Goal: Task Accomplishment & Management: Use online tool/utility

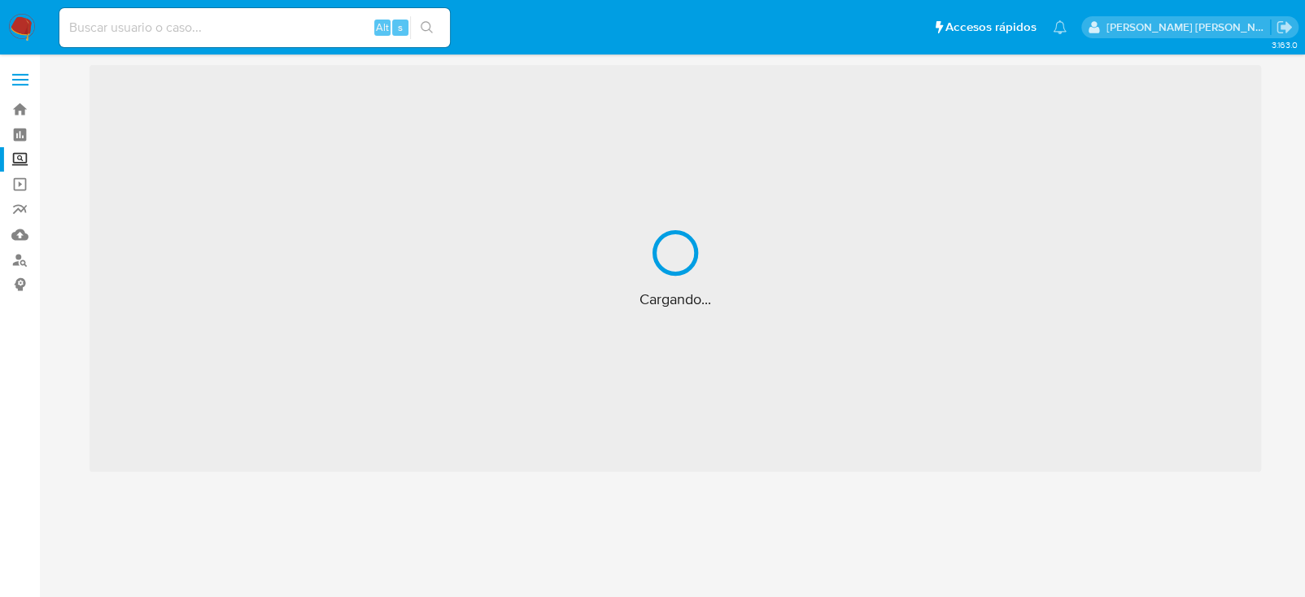
click at [124, 29] on input at bounding box center [254, 27] width 390 height 21
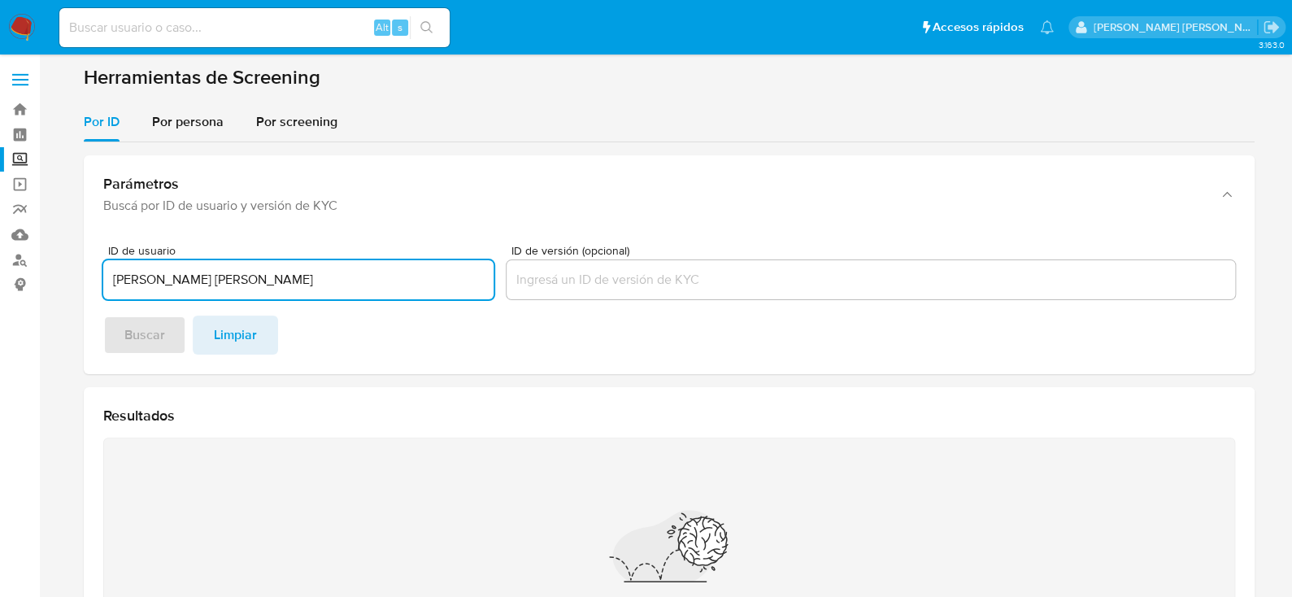
drag, startPoint x: 307, startPoint y: 282, endPoint x: 279, endPoint y: 282, distance: 27.7
click at [306, 282] on input "IVAN ENRIQUE GALINDO BADILLO" at bounding box center [298, 279] width 390 height 21
click at [279, 282] on input "IVAN ENRIQUE GALINDO BADILLO" at bounding box center [298, 279] width 390 height 21
type input "IVAN ENRIQUE GALINDO BADILLO"
click at [172, 125] on span "Por persona" at bounding box center [188, 121] width 72 height 19
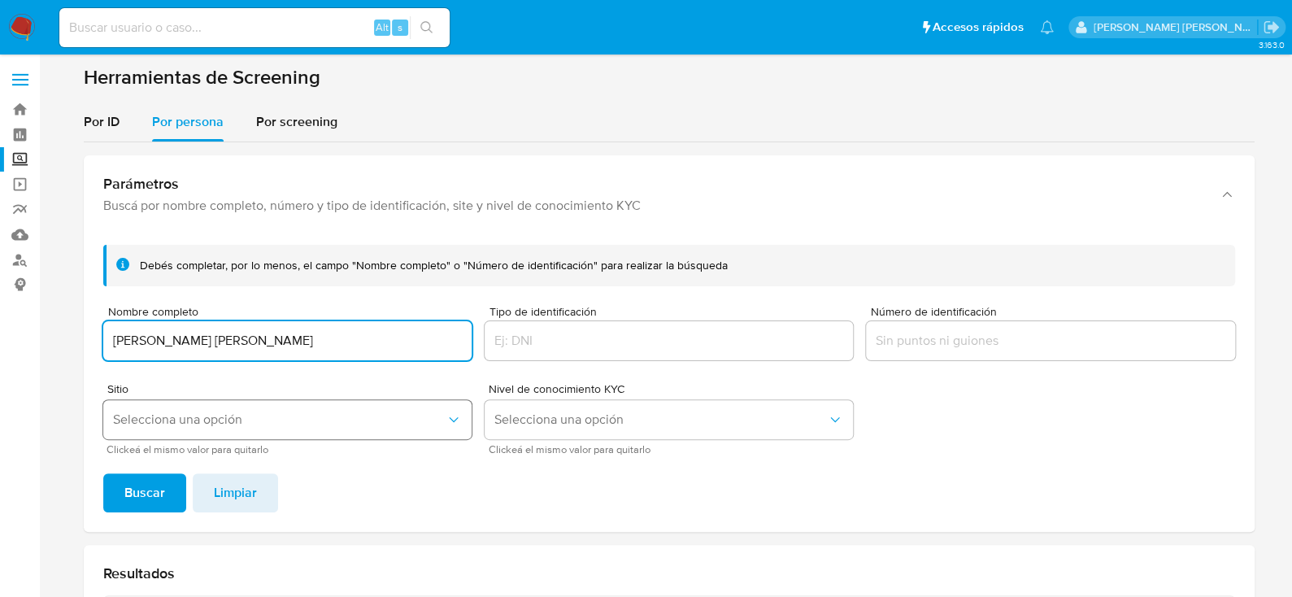
type input "IVAN ENRIQUE GALINDO BADILLO"
click at [200, 425] on span "Selecciona una opción" at bounding box center [279, 420] width 333 height 16
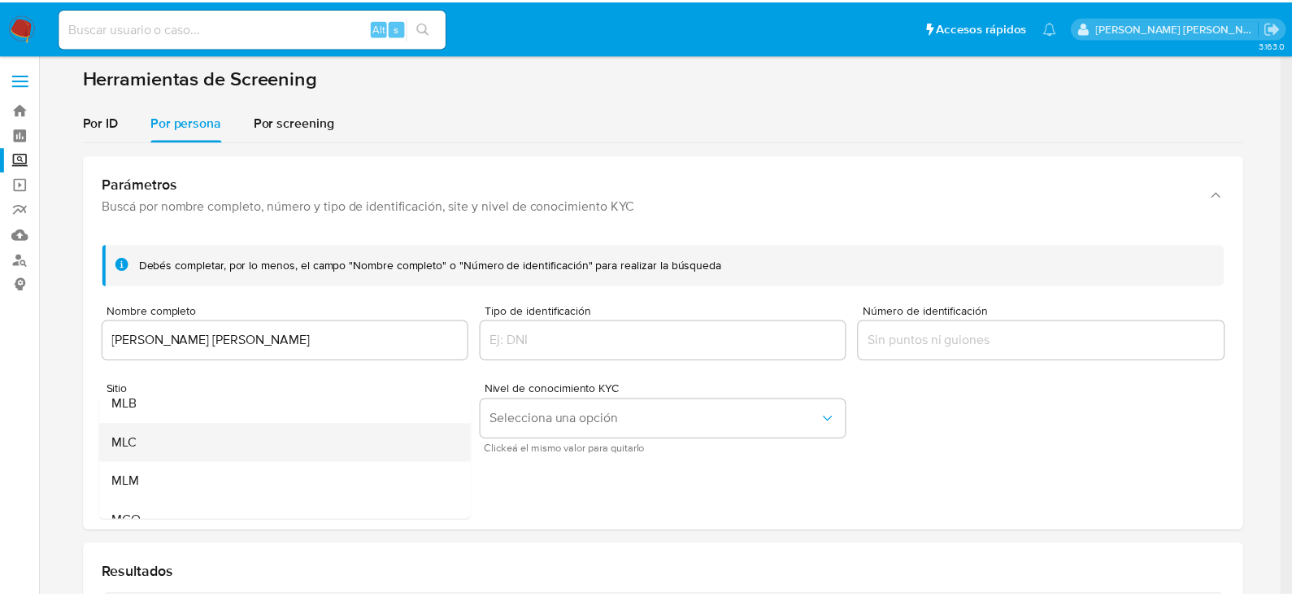
scroll to position [111, 0]
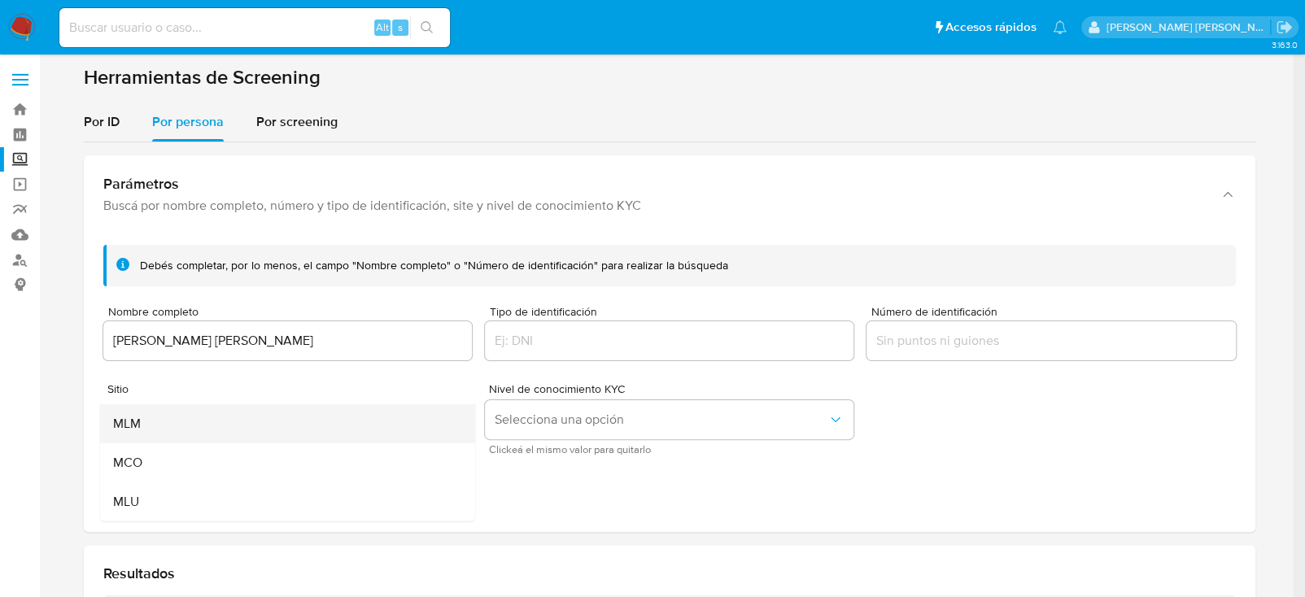
click at [175, 438] on div "MLM" at bounding box center [281, 423] width 339 height 39
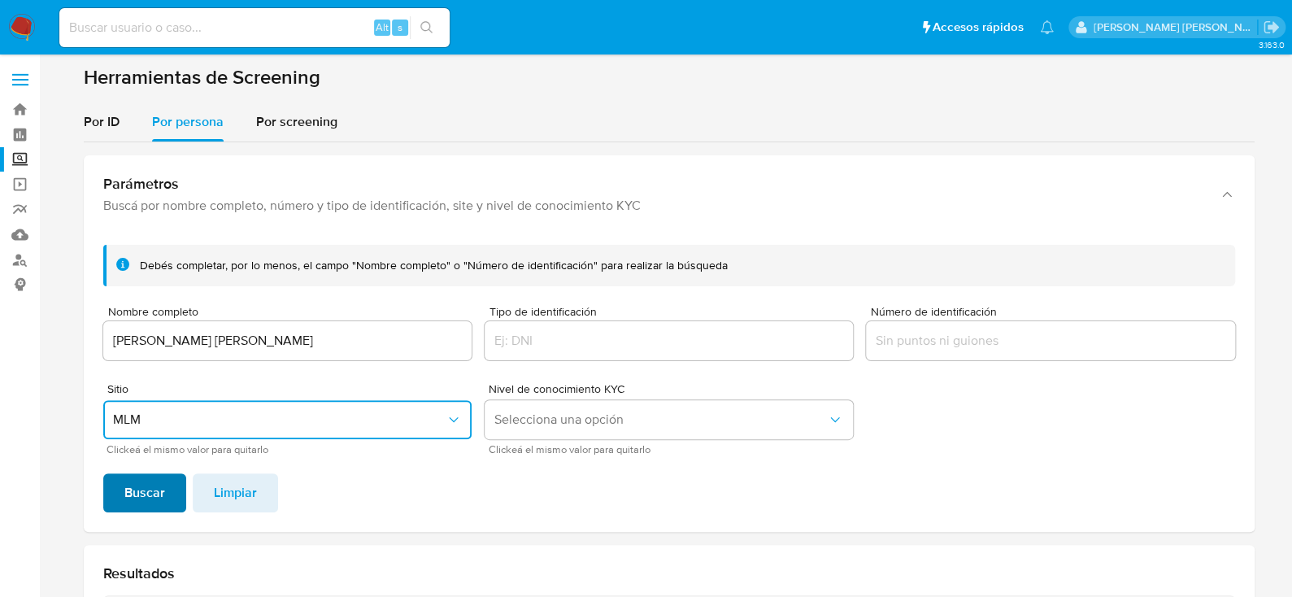
click at [141, 486] on span "Buscar" at bounding box center [144, 493] width 41 height 36
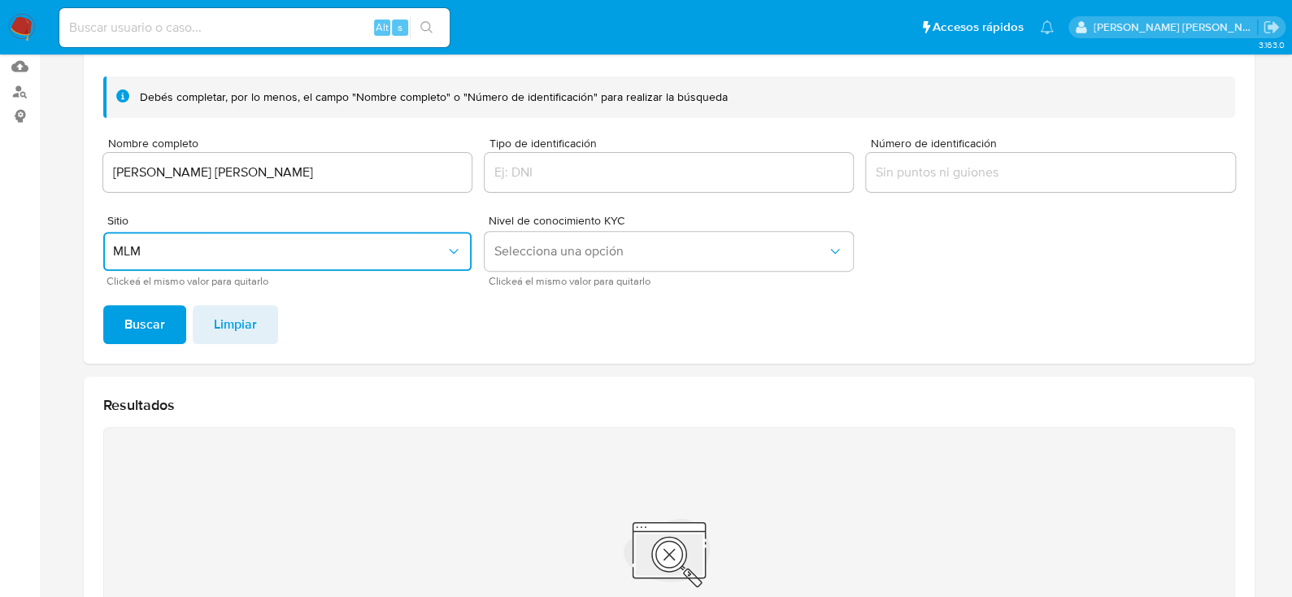
scroll to position [140, 0]
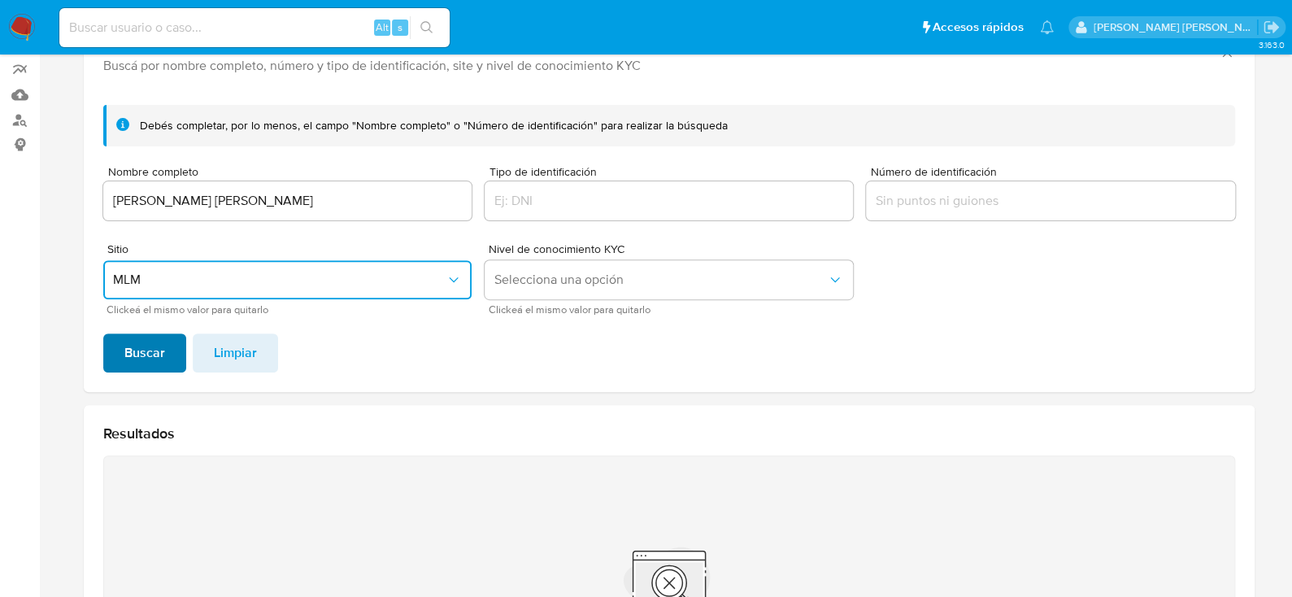
click at [128, 356] on span "Buscar" at bounding box center [144, 353] width 41 height 36
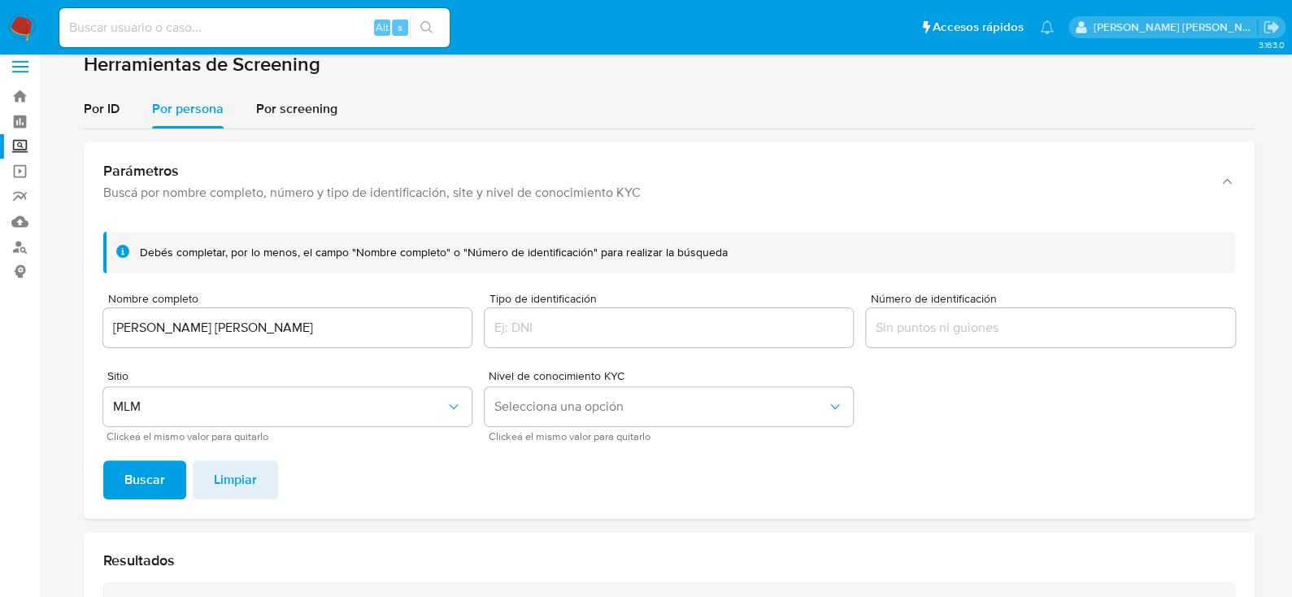
scroll to position [0, 0]
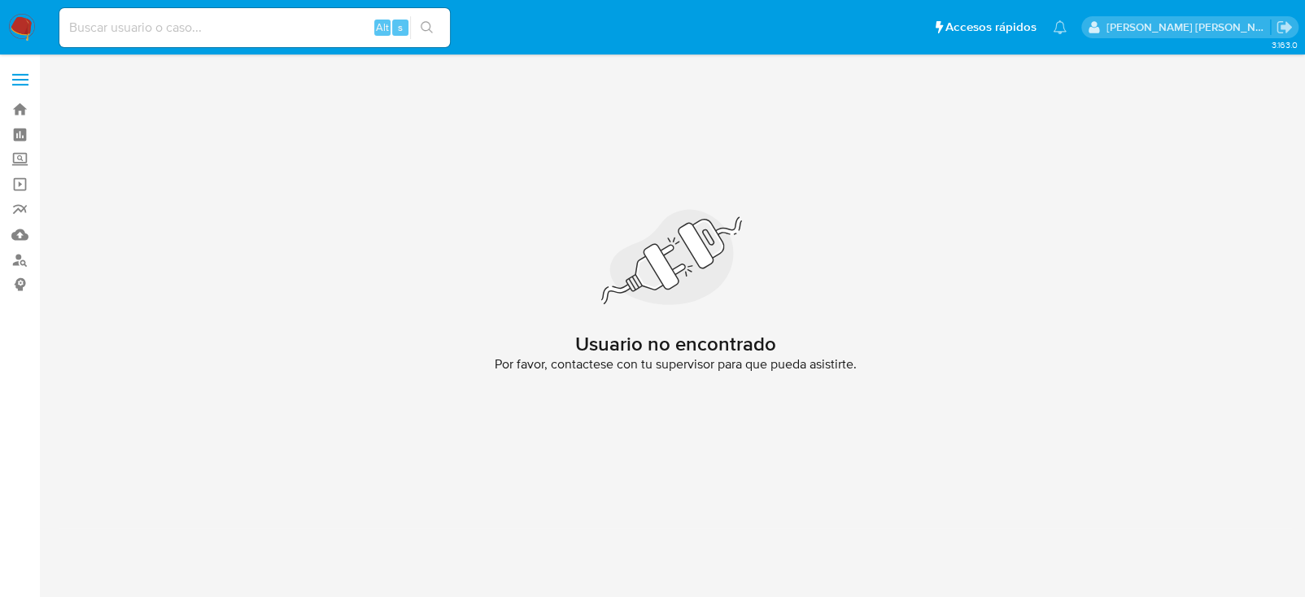
click at [230, 26] on input at bounding box center [254, 27] width 390 height 21
paste input "792715460"
type input "792715460"
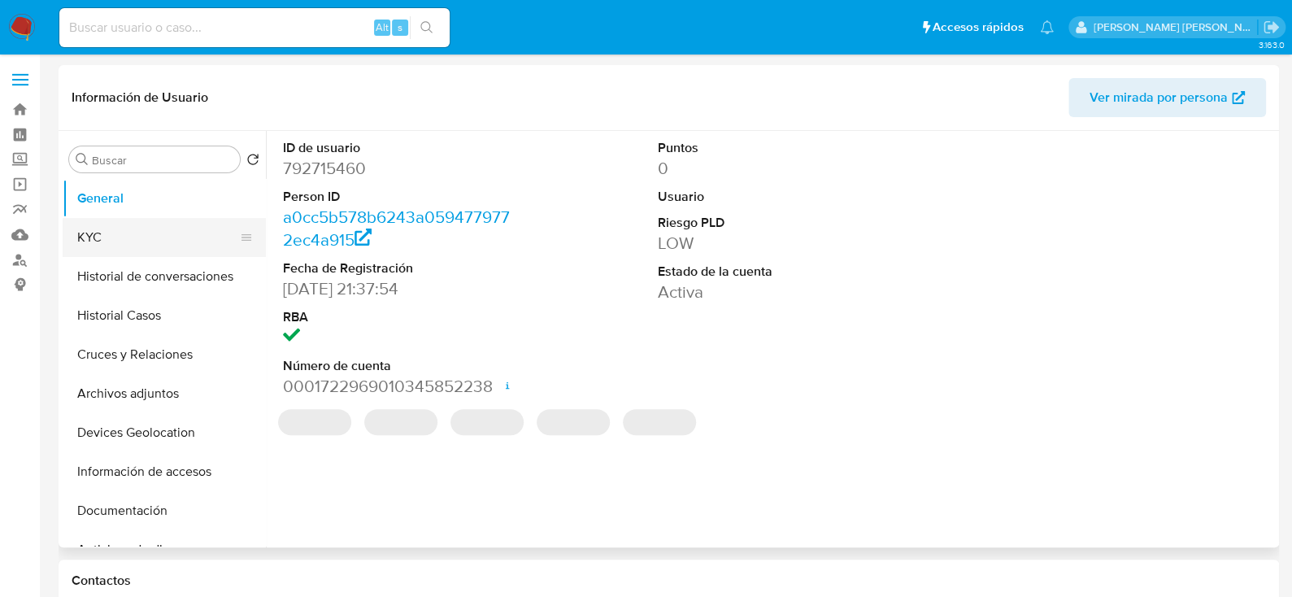
click at [68, 223] on button "KYC" at bounding box center [158, 237] width 190 height 39
select select "10"
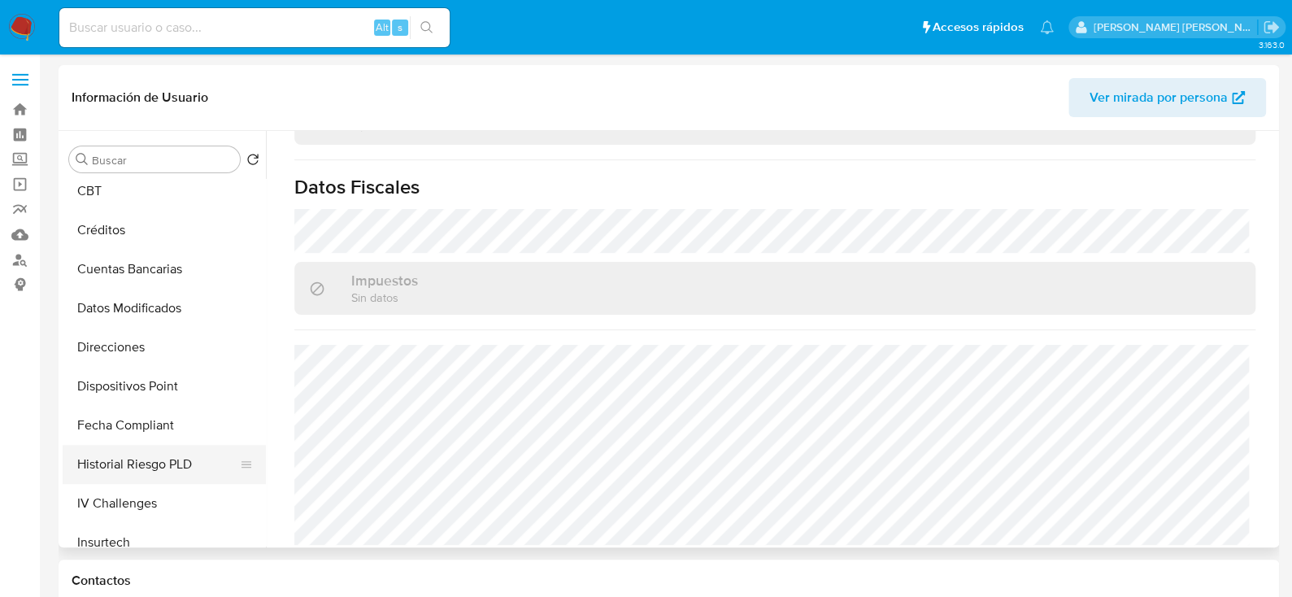
scroll to position [488, 0]
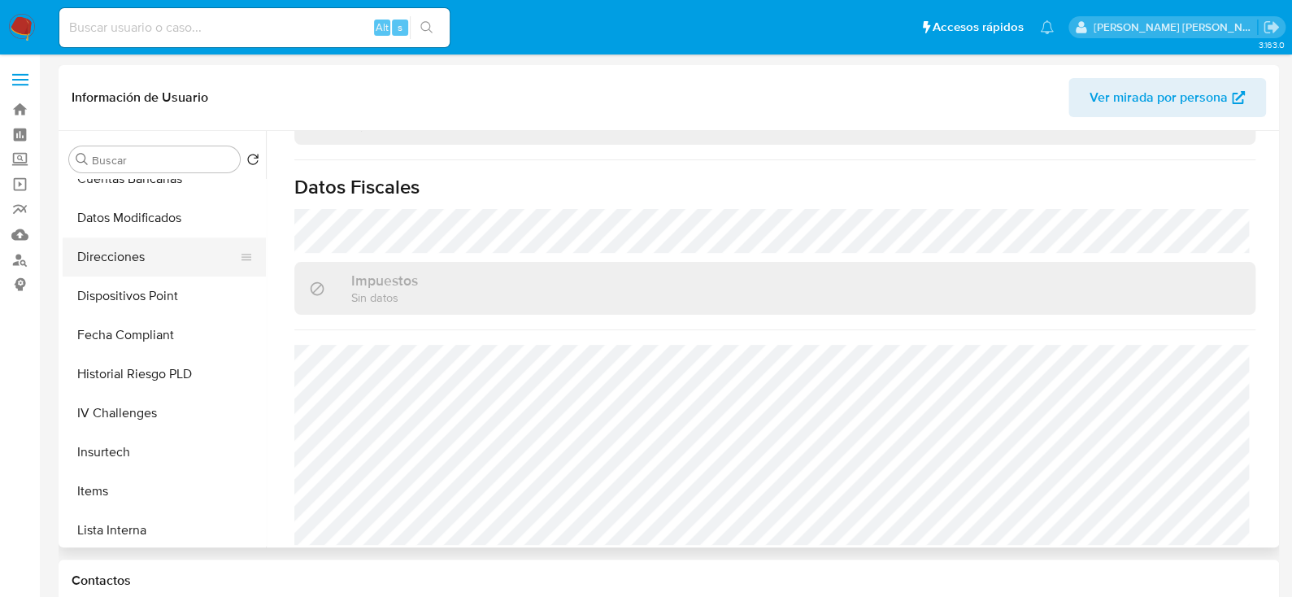
click at [118, 246] on button "Direcciones" at bounding box center [158, 257] width 190 height 39
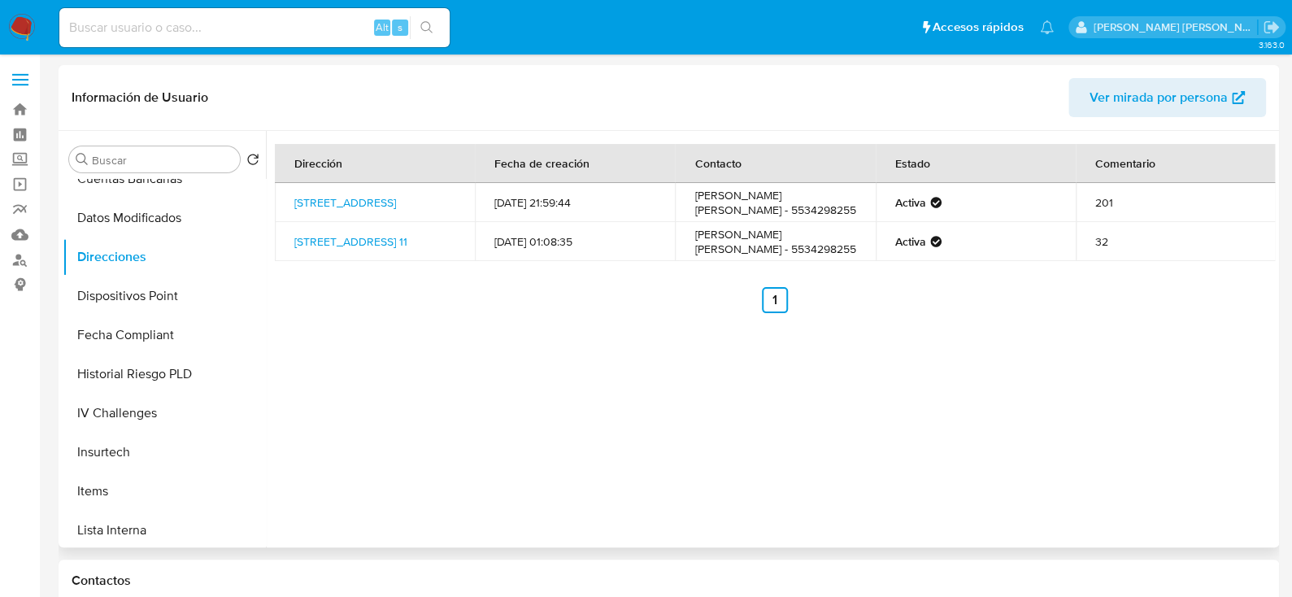
click at [436, 368] on div "Dirección Fecha de creación Contacto Estado Comentario Calle 11 Plaza 7 Edifici…" at bounding box center [770, 339] width 1009 height 416
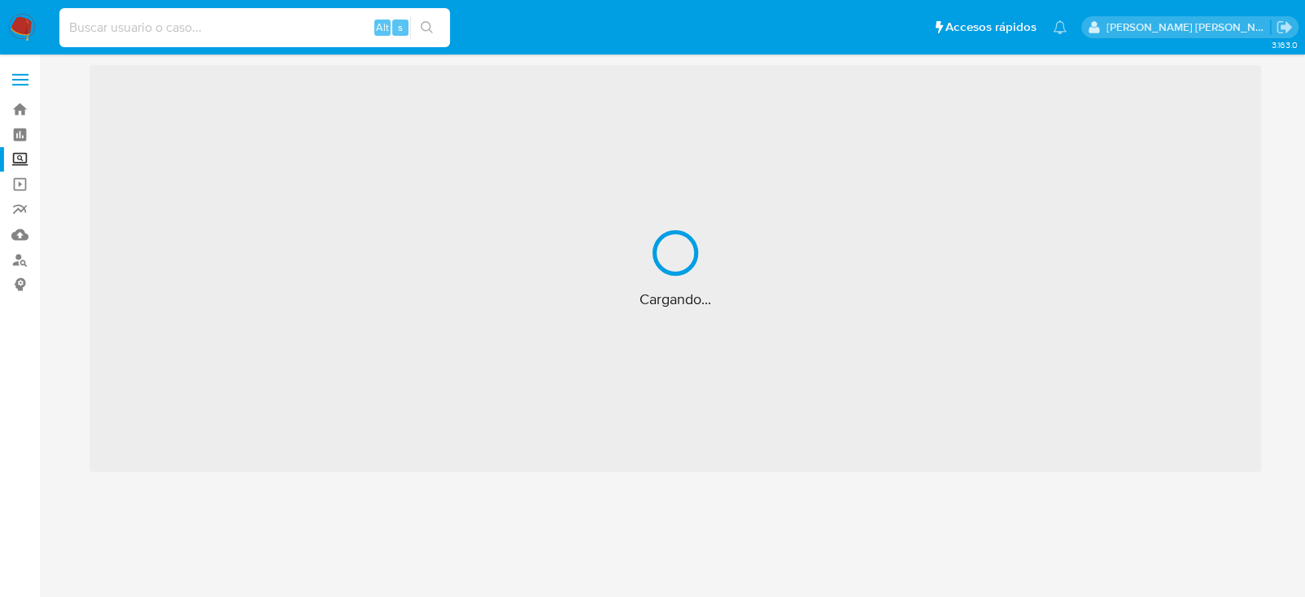
click at [217, 36] on input at bounding box center [254, 27] width 390 height 21
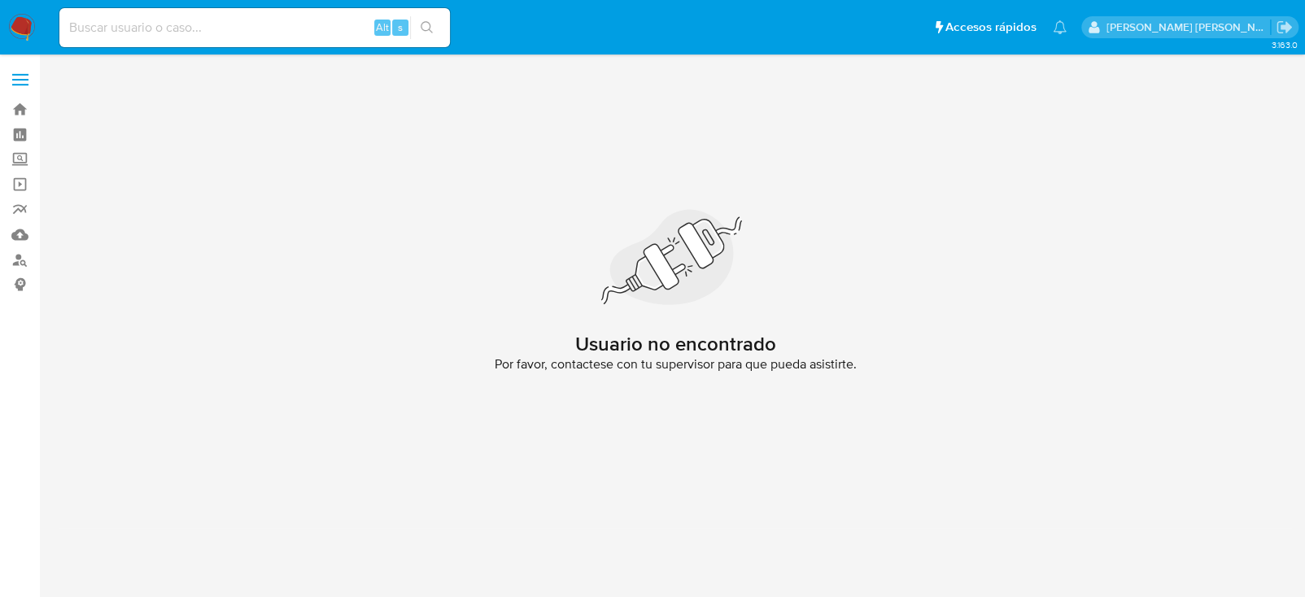
click at [231, 46] on div "Alt s" at bounding box center [254, 28] width 390 height 46
click at [231, 17] on input at bounding box center [254, 27] width 390 height 21
paste input "1702584914"
type input "1702584914"
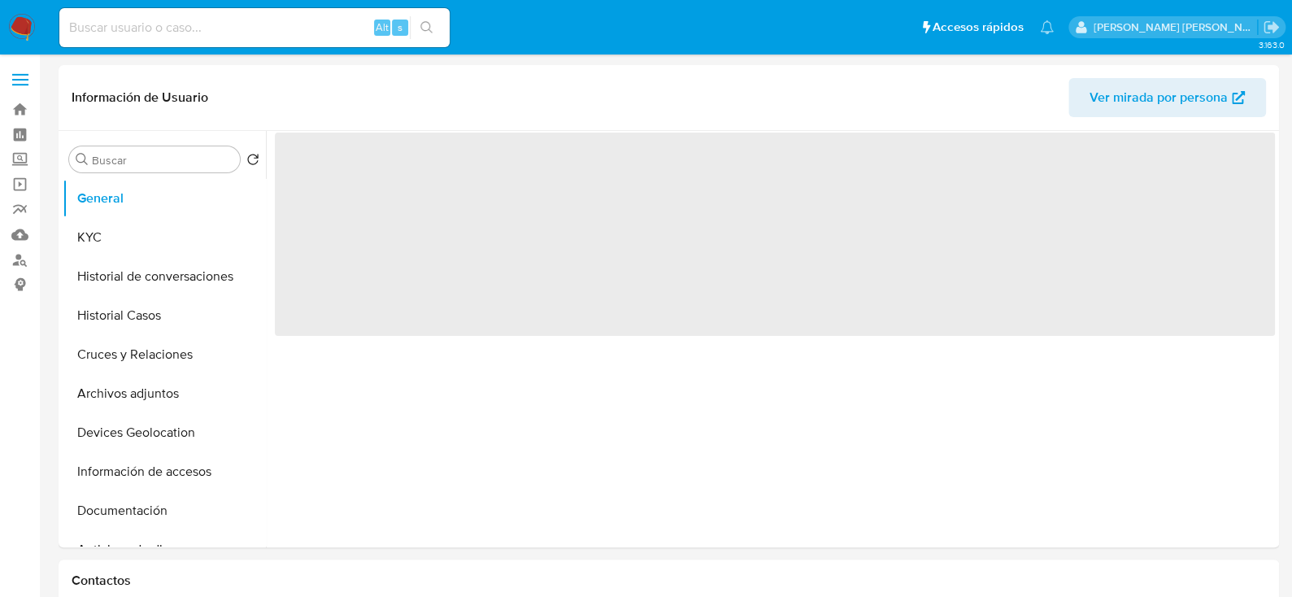
select select "10"
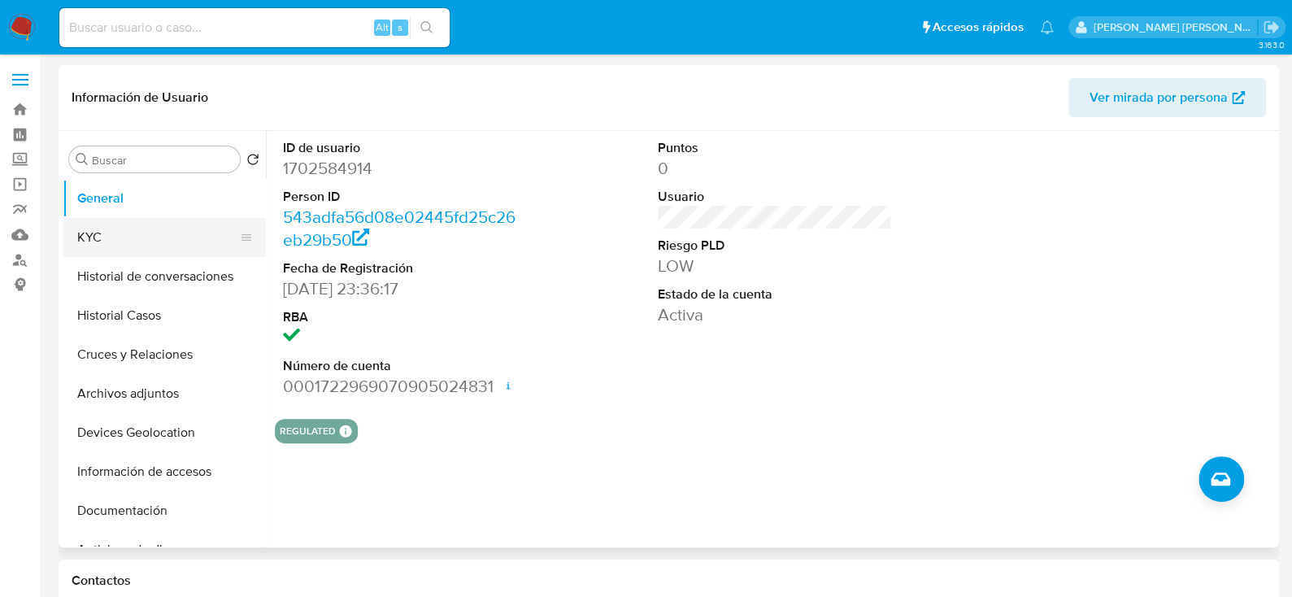
click at [127, 230] on button "KYC" at bounding box center [158, 237] width 190 height 39
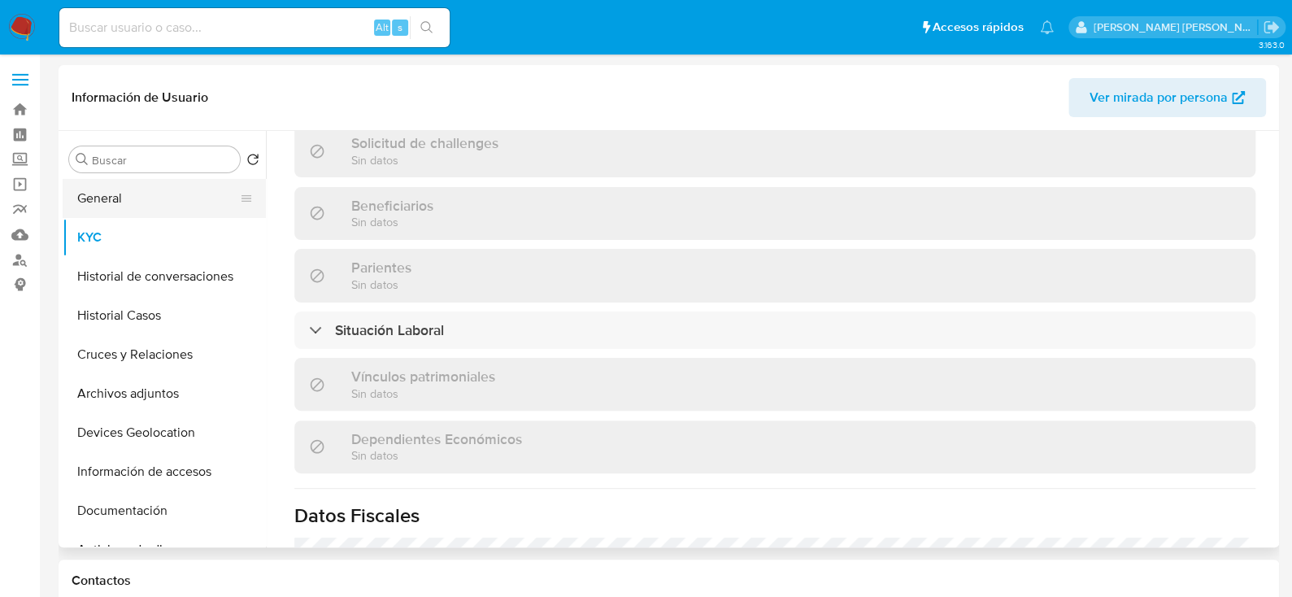
scroll to position [616, 0]
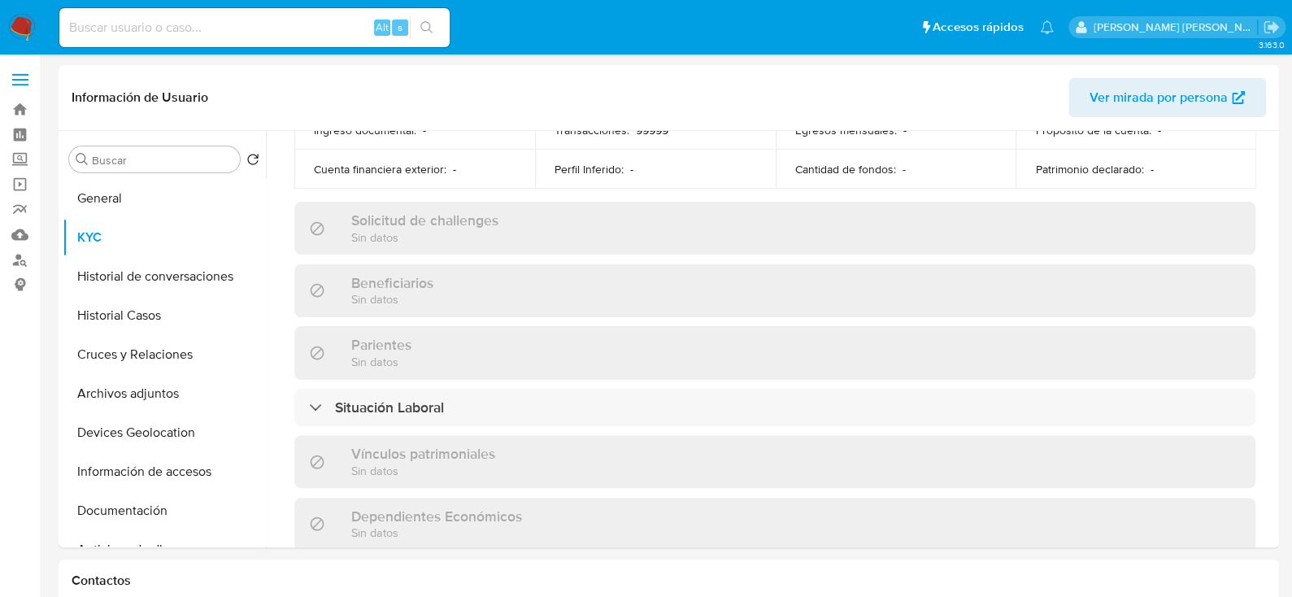
click at [174, 36] on input at bounding box center [254, 27] width 390 height 21
paste input "2067529542"
type input "2067529542"
click at [429, 27] on icon "search-icon" at bounding box center [427, 27] width 12 height 12
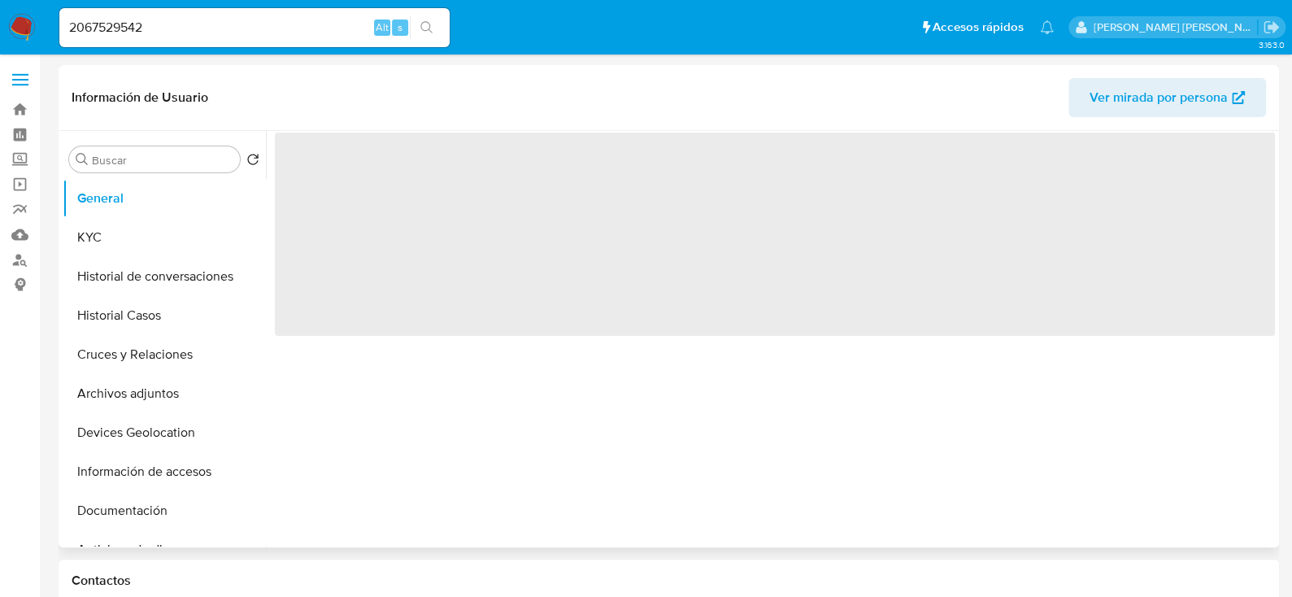
select select "10"
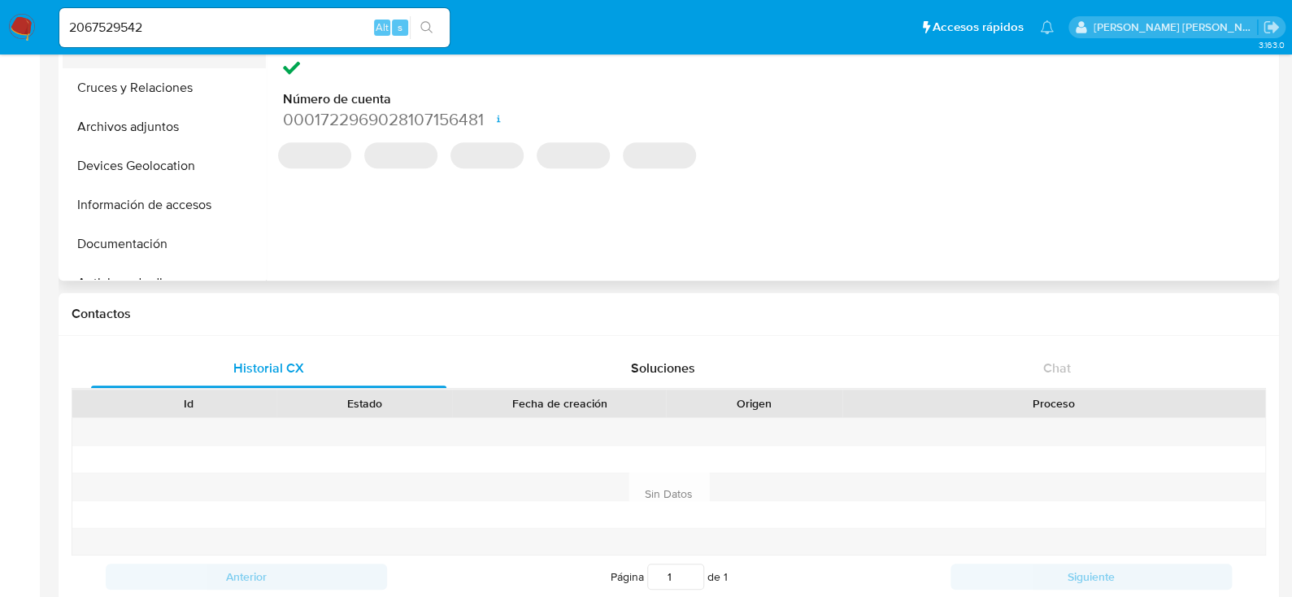
scroll to position [81, 0]
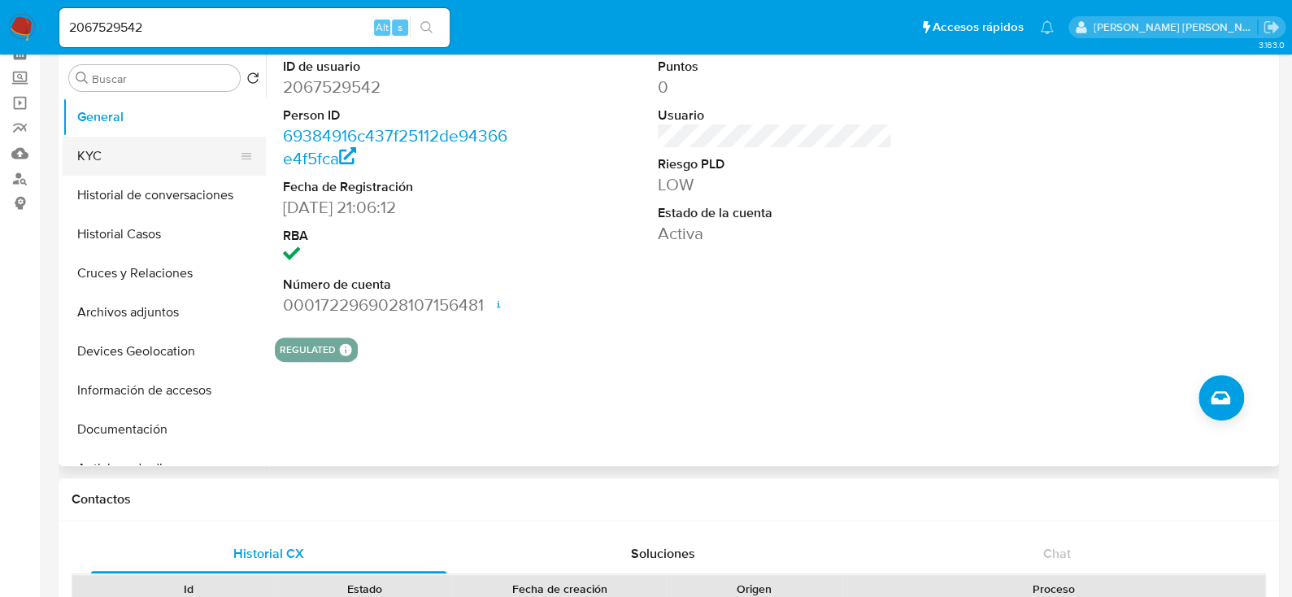
click at [122, 140] on button "KYC" at bounding box center [158, 156] width 190 height 39
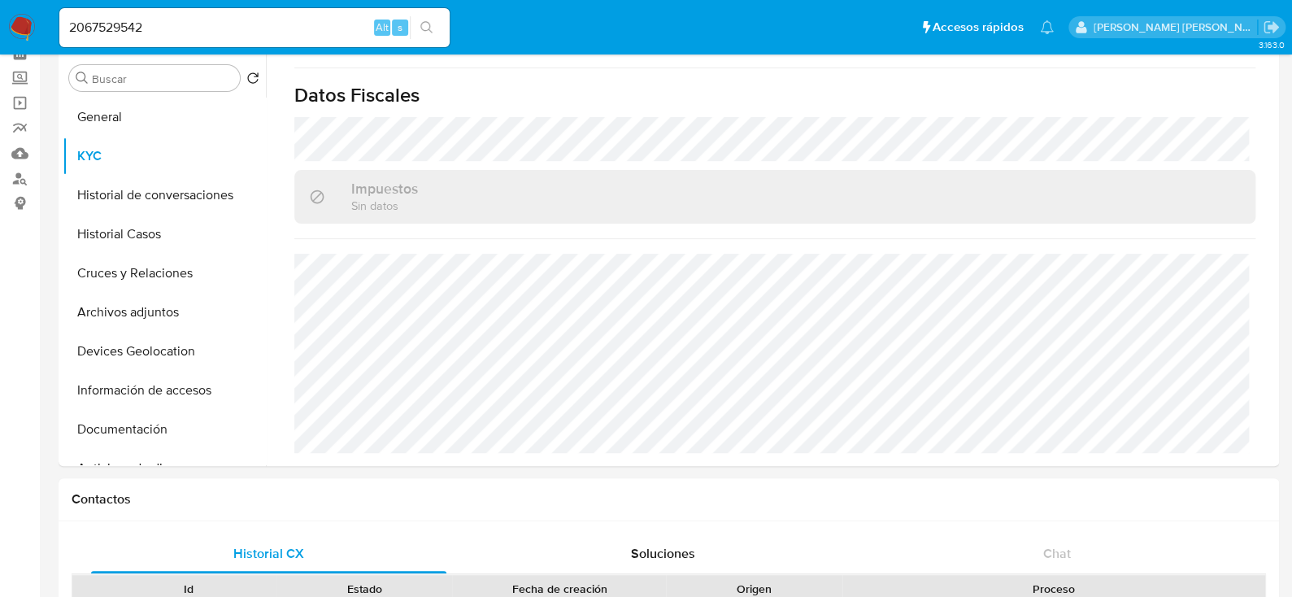
scroll to position [1022, 0]
click at [17, 150] on link "Mulan" at bounding box center [97, 153] width 194 height 25
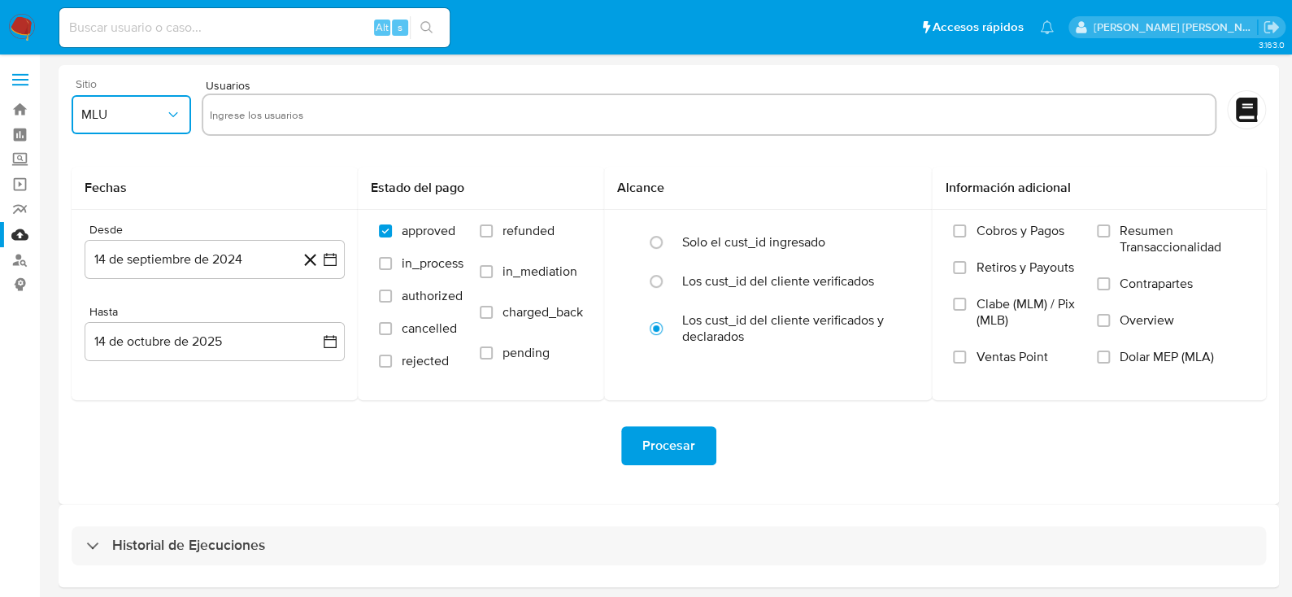
click at [172, 127] on button "MLU" at bounding box center [132, 114] width 120 height 39
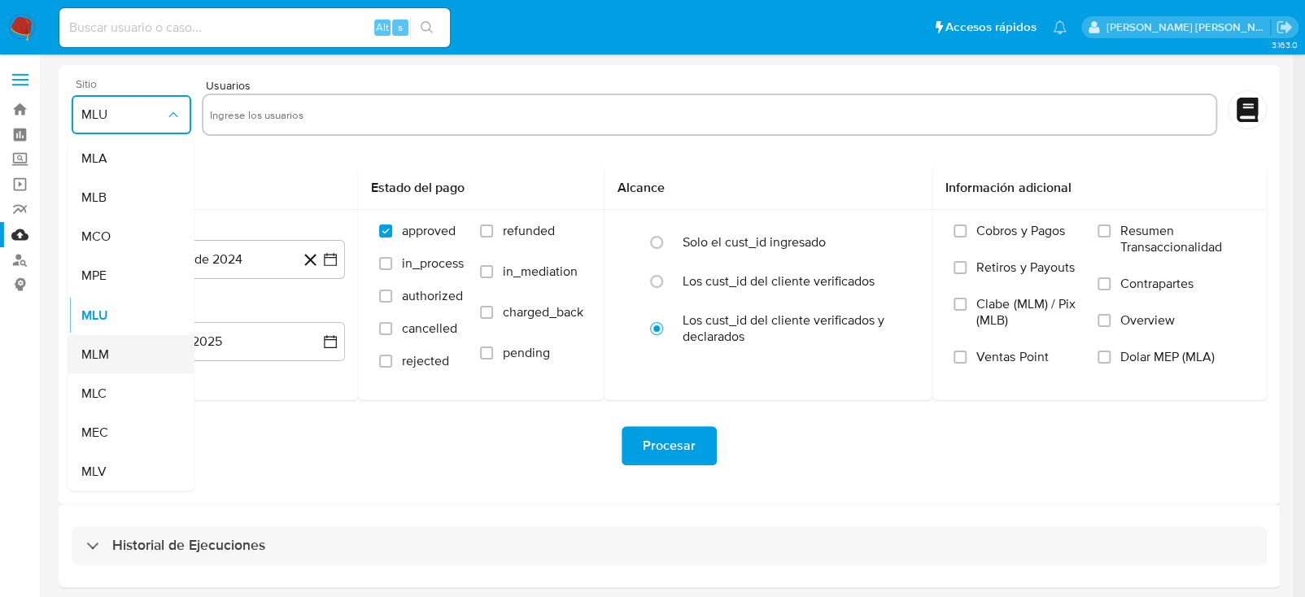
click at [113, 343] on div "MLM" at bounding box center [126, 353] width 90 height 39
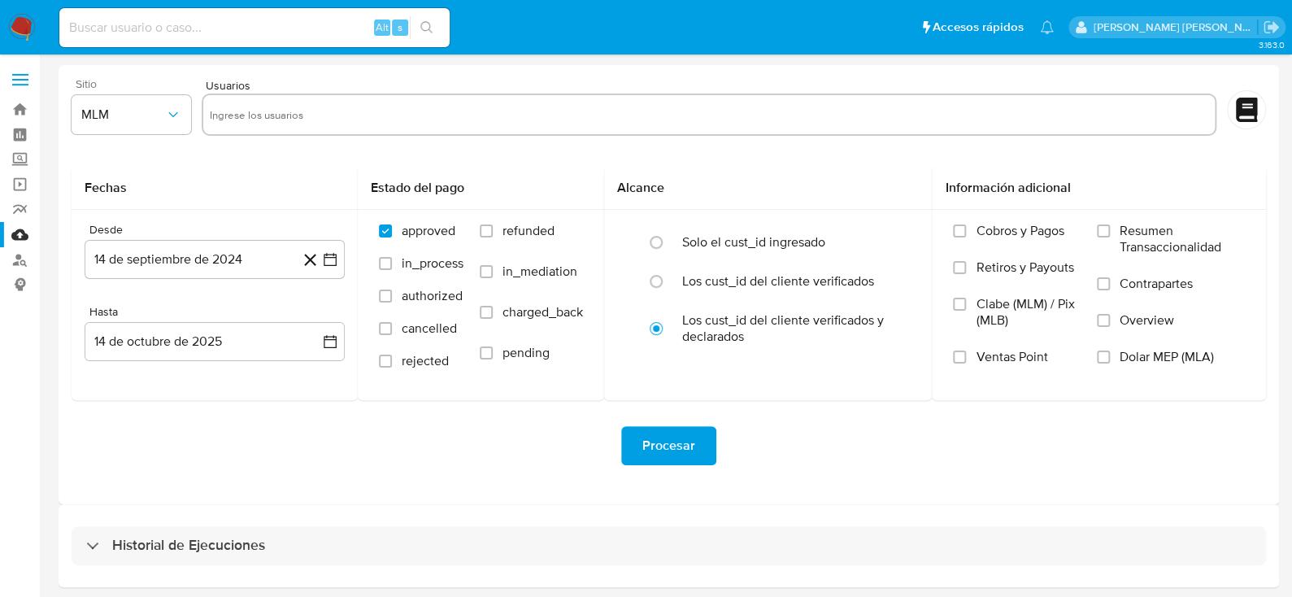
click at [283, 98] on div at bounding box center [710, 115] width 1016 height 42
click at [285, 103] on input "text" at bounding box center [710, 115] width 1000 height 26
paste input "2067529542"
type input "2067529542"
click at [325, 255] on icon "button" at bounding box center [330, 259] width 16 height 16
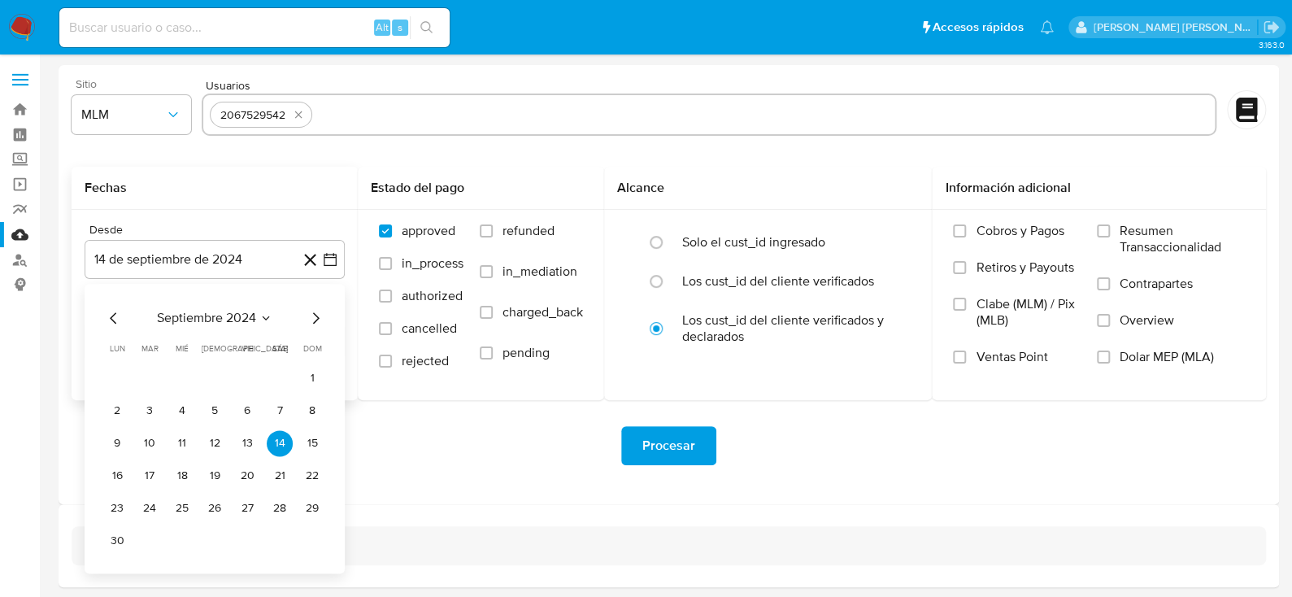
click at [312, 325] on icon "Mes siguiente" at bounding box center [316, 318] width 20 height 20
click at [313, 324] on icon "Mes siguiente" at bounding box center [316, 318] width 20 height 20
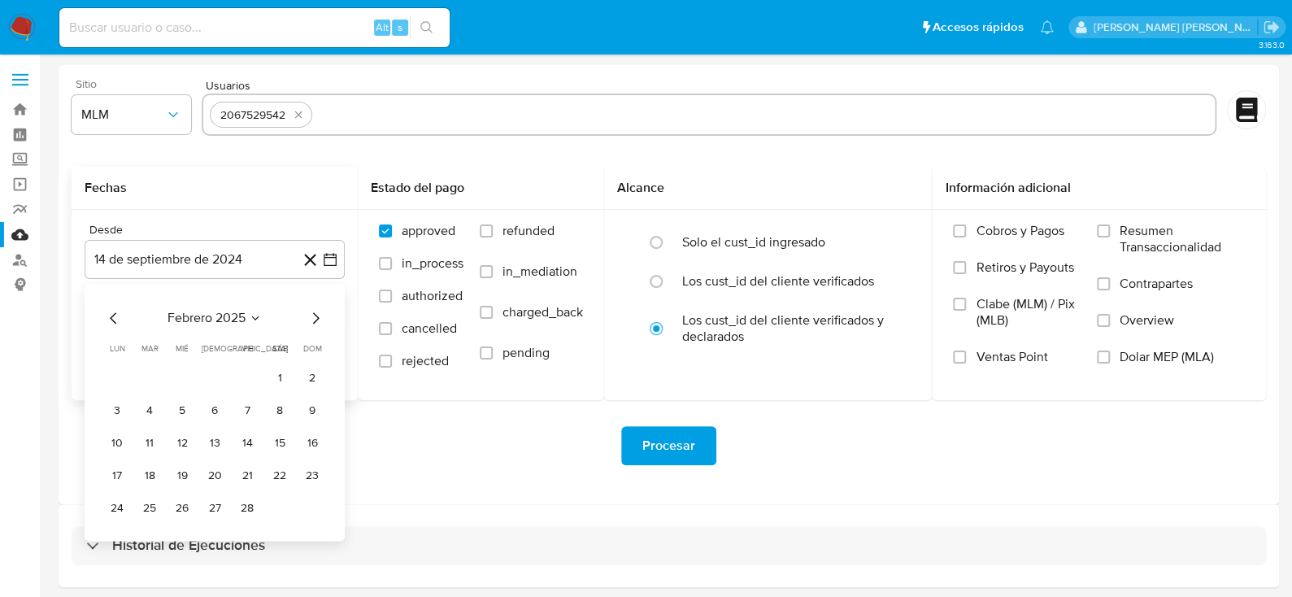
click at [313, 324] on icon "Mes siguiente" at bounding box center [316, 318] width 20 height 20
click at [222, 374] on button "1" at bounding box center [215, 378] width 26 height 26
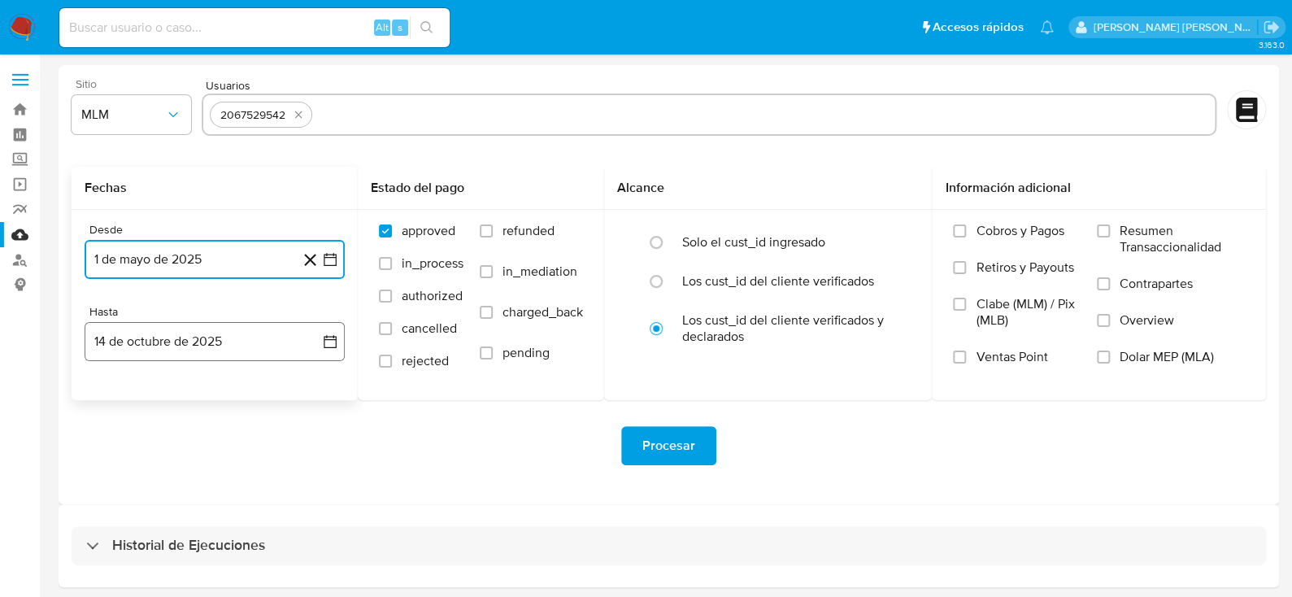
click at [331, 347] on icon "button" at bounding box center [330, 341] width 13 height 13
click at [104, 399] on icon "Mes anterior" at bounding box center [114, 400] width 20 height 20
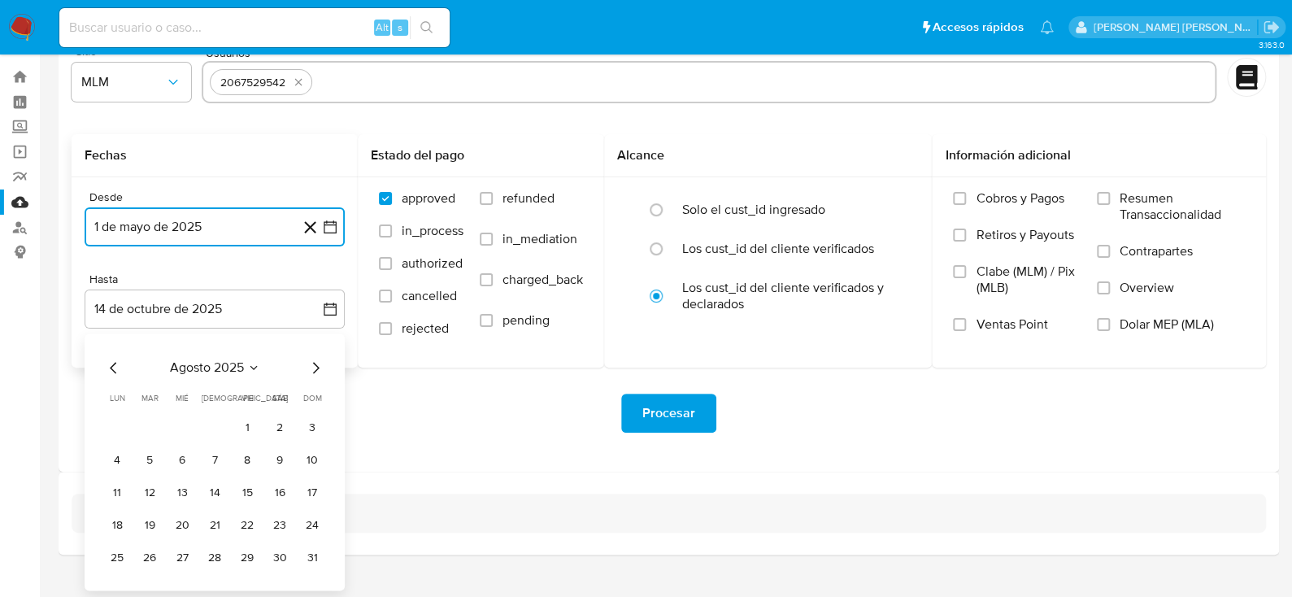
scroll to position [59, 0]
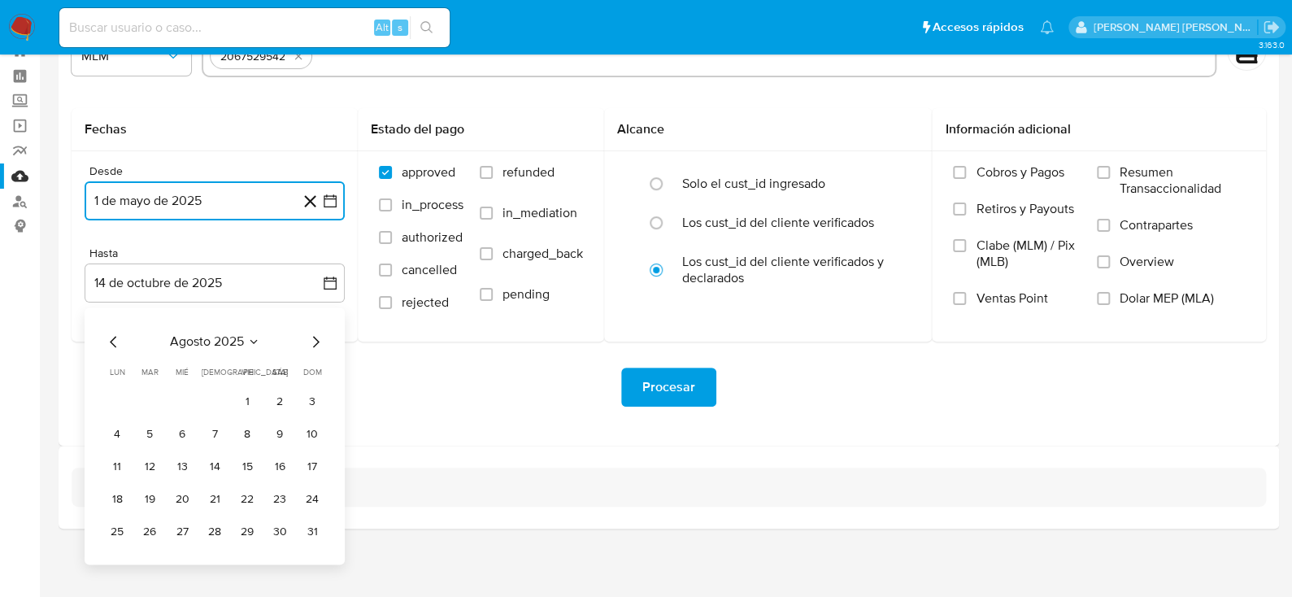
click at [311, 538] on button "31" at bounding box center [312, 532] width 26 height 26
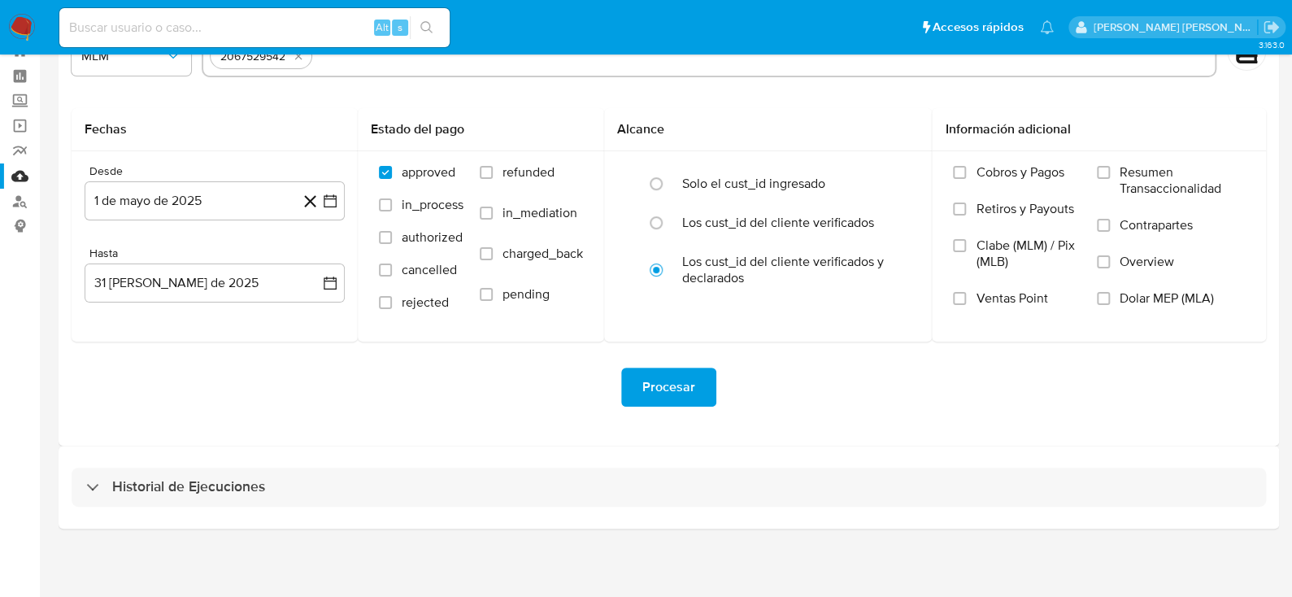
click at [509, 465] on div "Historial de Ejecuciones" at bounding box center [669, 487] width 1221 height 83
click at [657, 385] on span "Procesar" at bounding box center [669, 387] width 53 height 36
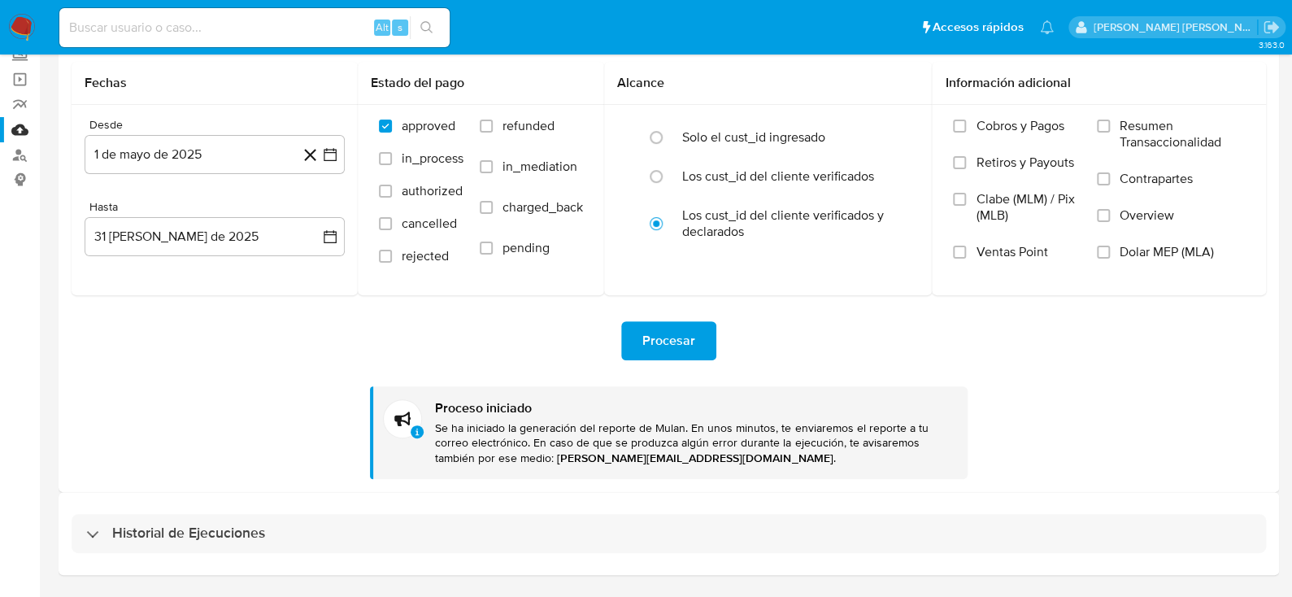
scroll to position [151, 0]
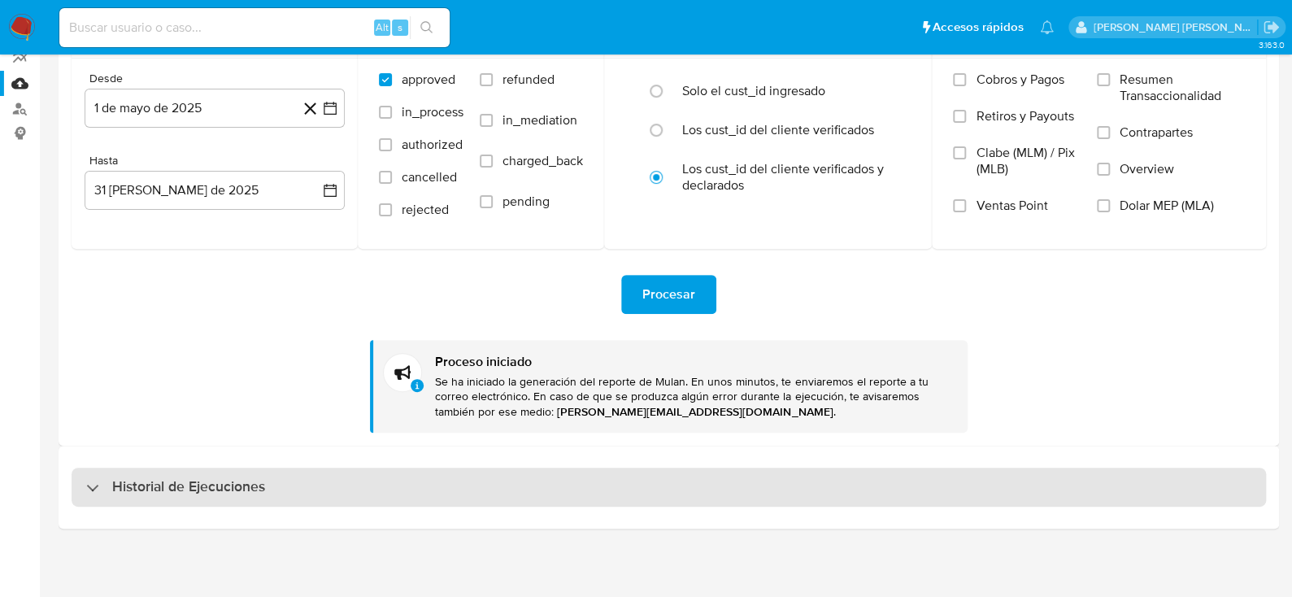
click at [255, 473] on div "Historial de Ejecuciones" at bounding box center [669, 487] width 1195 height 39
select select "10"
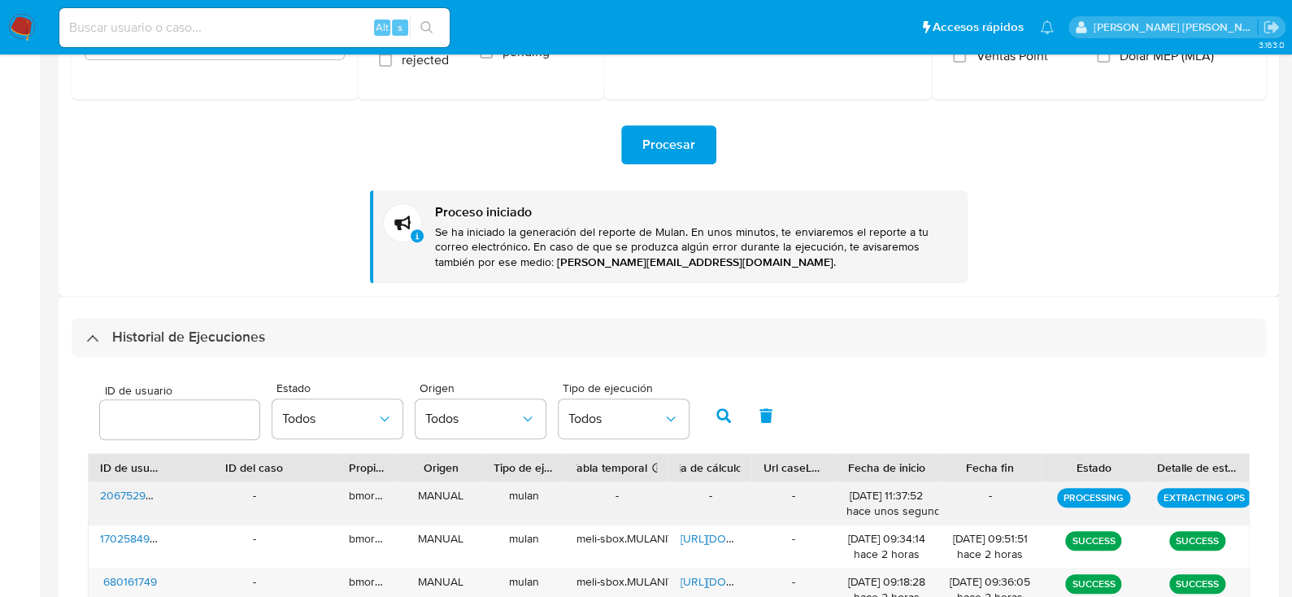
scroll to position [477, 0]
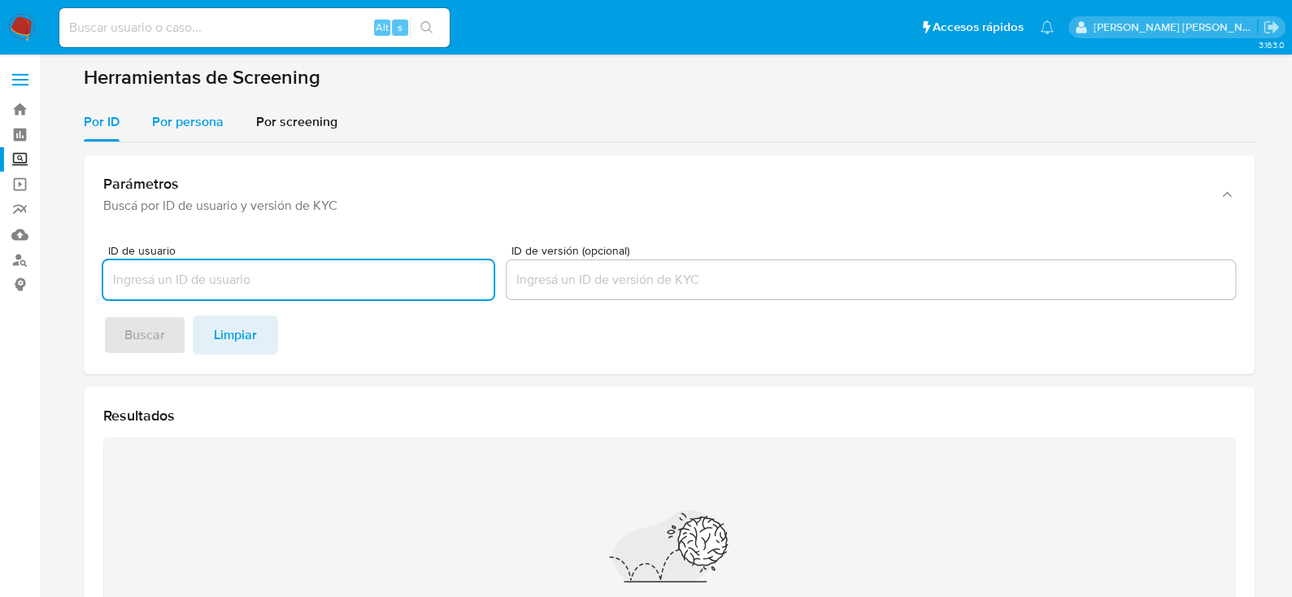
click at [187, 119] on span "Por persona" at bounding box center [188, 121] width 72 height 19
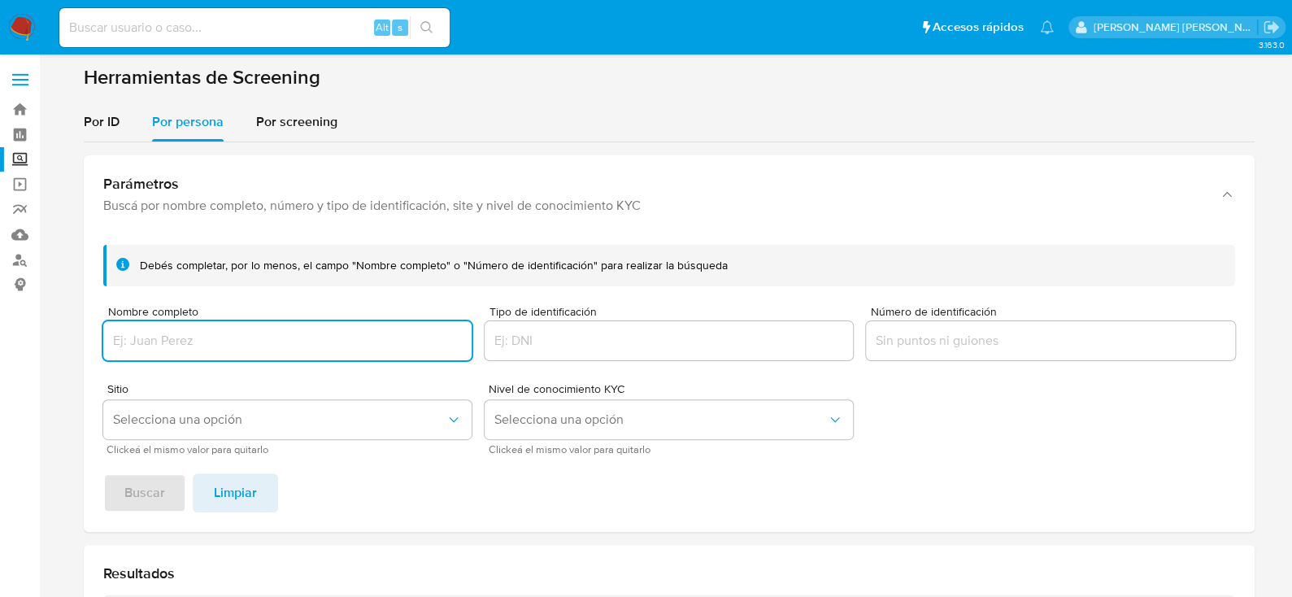
click at [212, 345] on input "Nombre completo" at bounding box center [287, 340] width 368 height 21
click at [197, 425] on span "Selecciona una opción" at bounding box center [279, 420] width 333 height 16
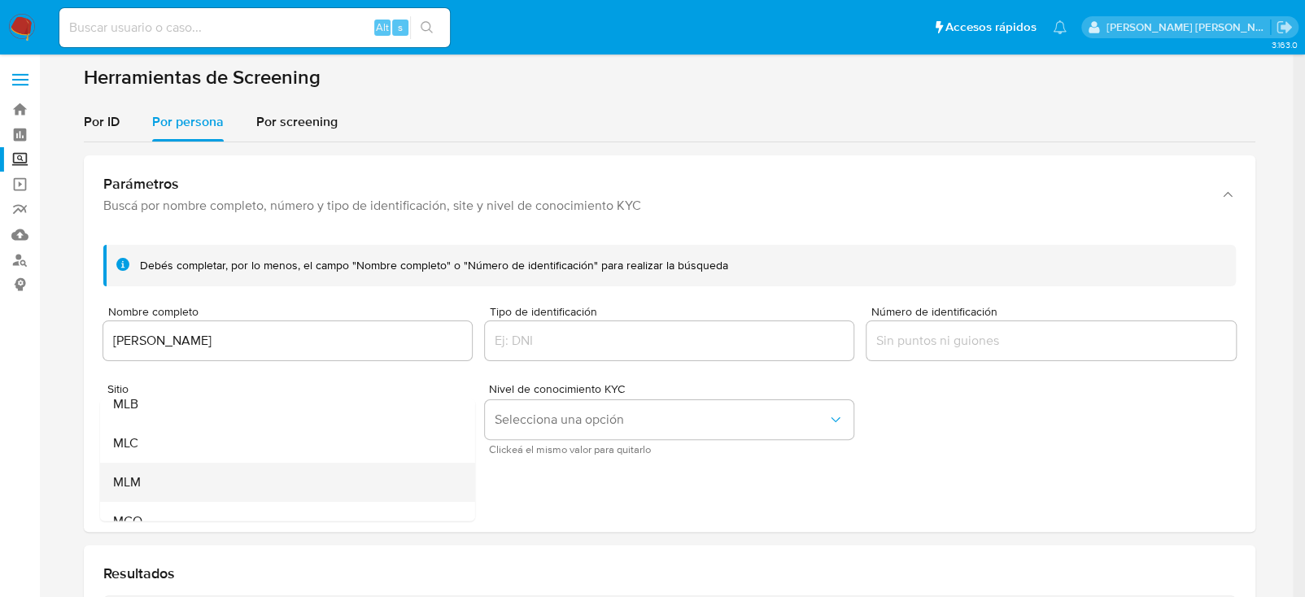
scroll to position [111, 0]
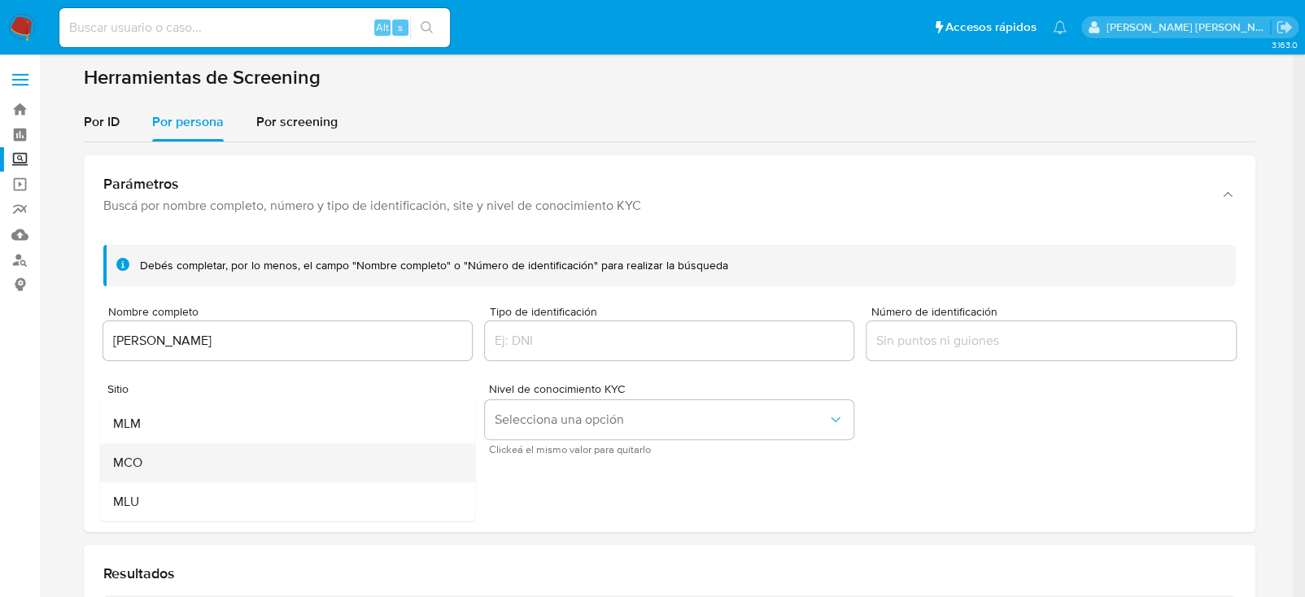
click at [176, 445] on div "MCO" at bounding box center [281, 462] width 339 height 39
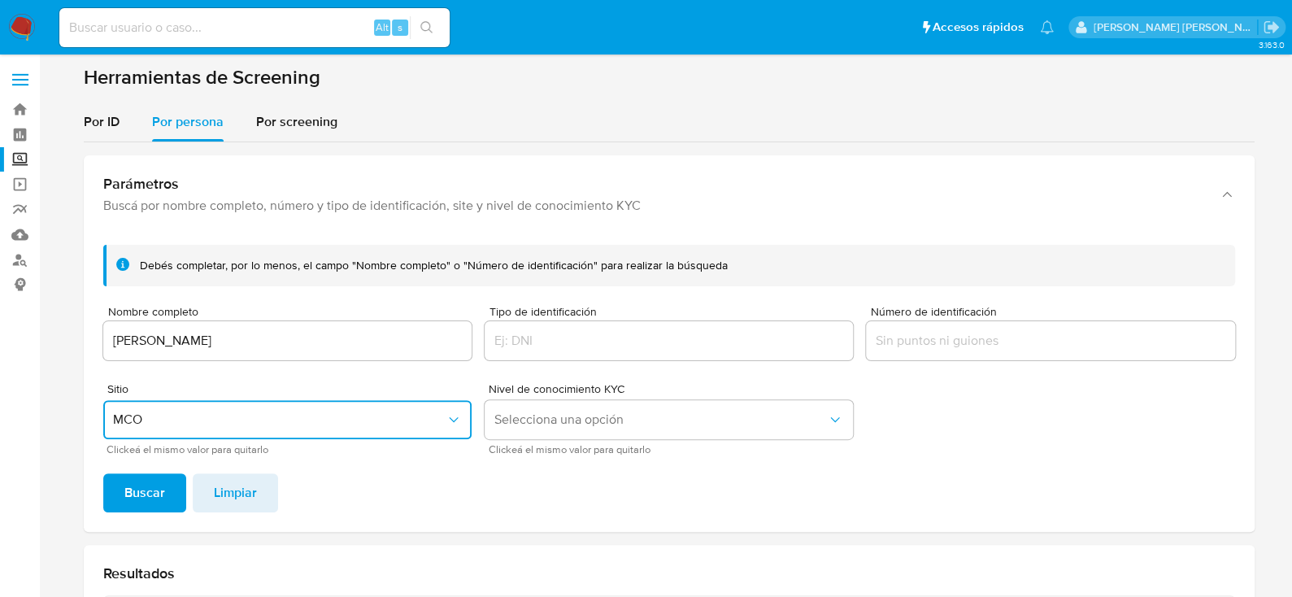
click at [189, 422] on span "MCO" at bounding box center [279, 420] width 333 height 16
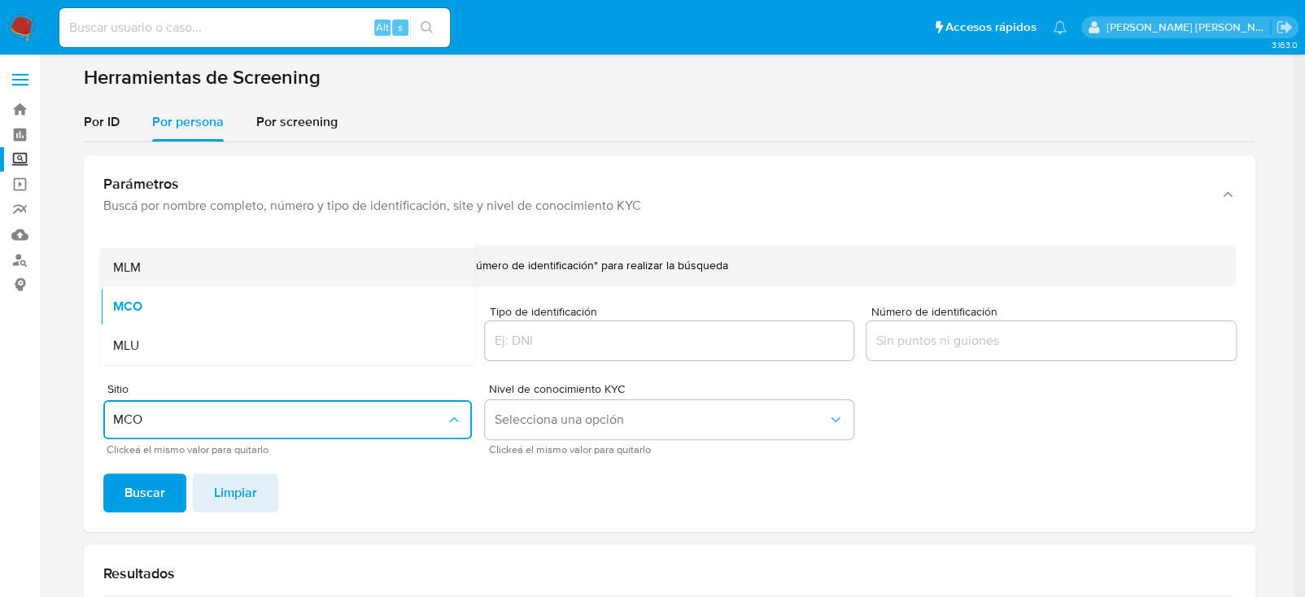
click at [143, 271] on div "MLM" at bounding box center [281, 267] width 339 height 39
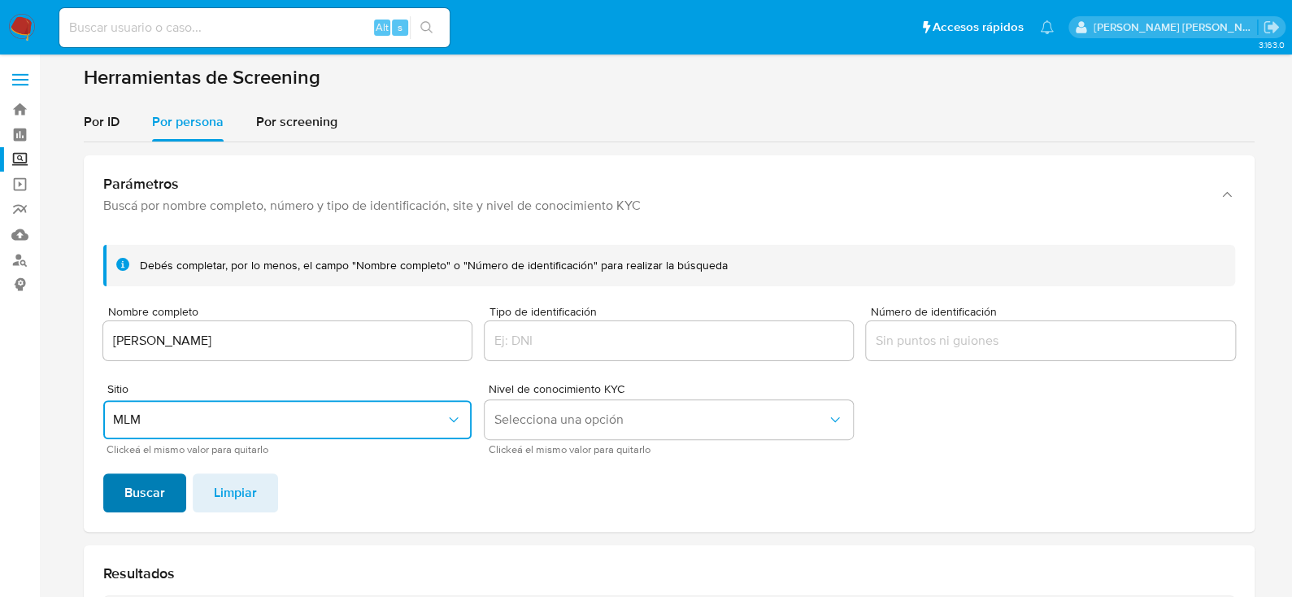
click at [148, 493] on span "Buscar" at bounding box center [144, 493] width 41 height 36
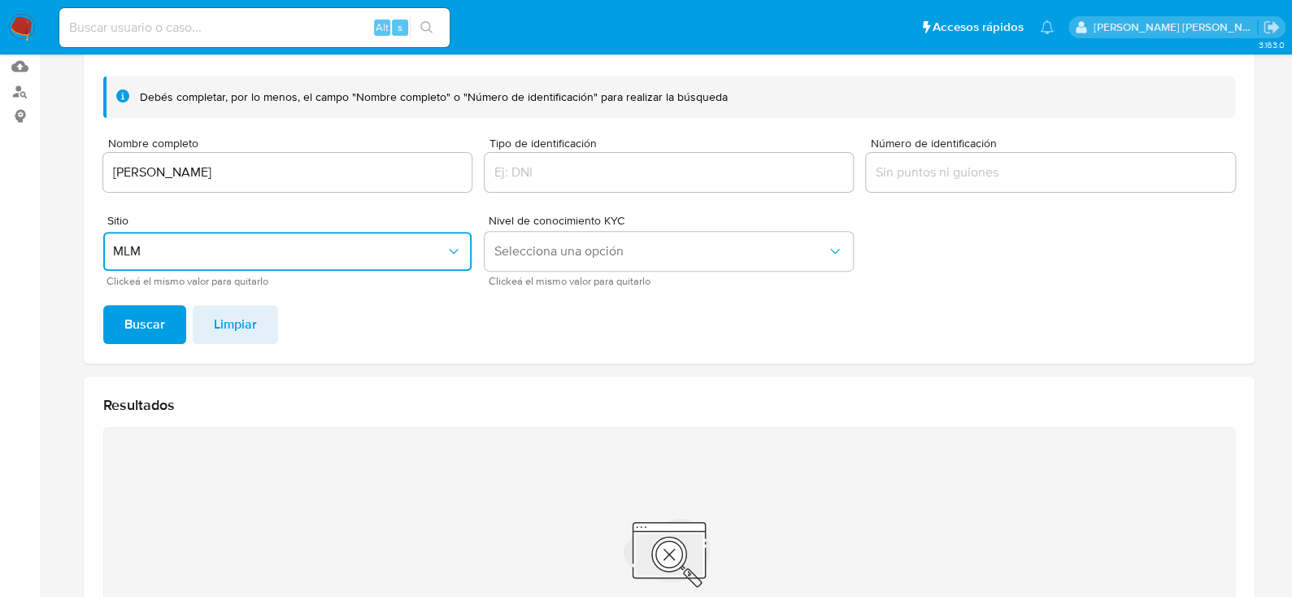
scroll to position [140, 0]
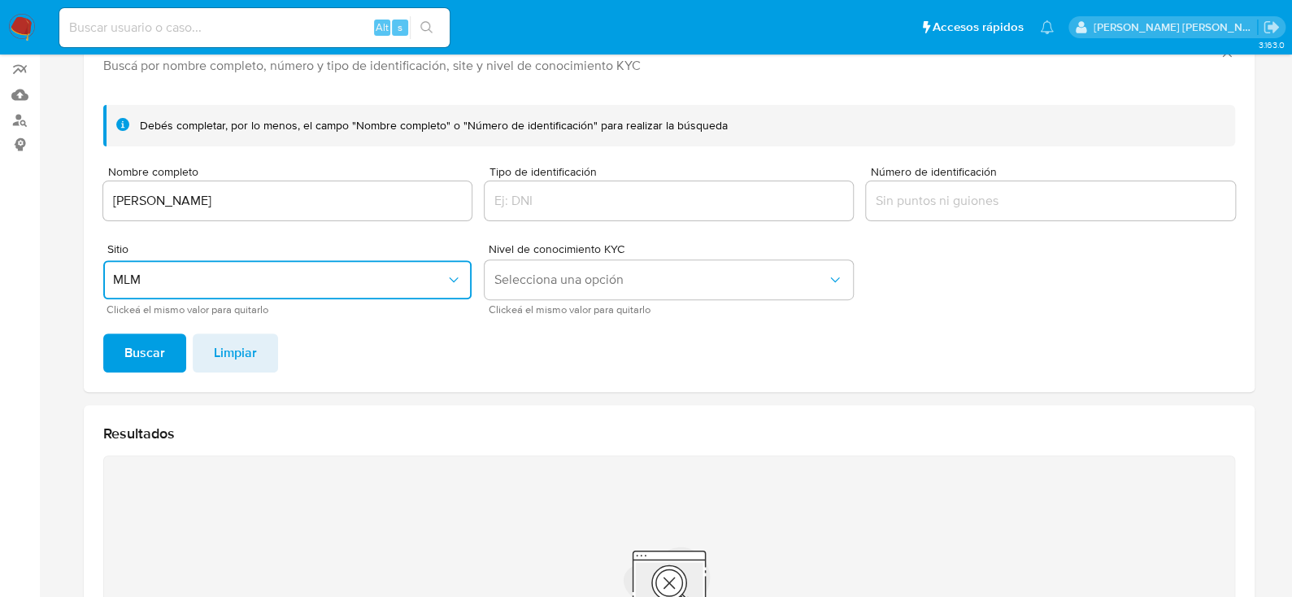
click at [155, 197] on input "LITSY FAJARDO MENDEZ" at bounding box center [287, 200] width 368 height 21
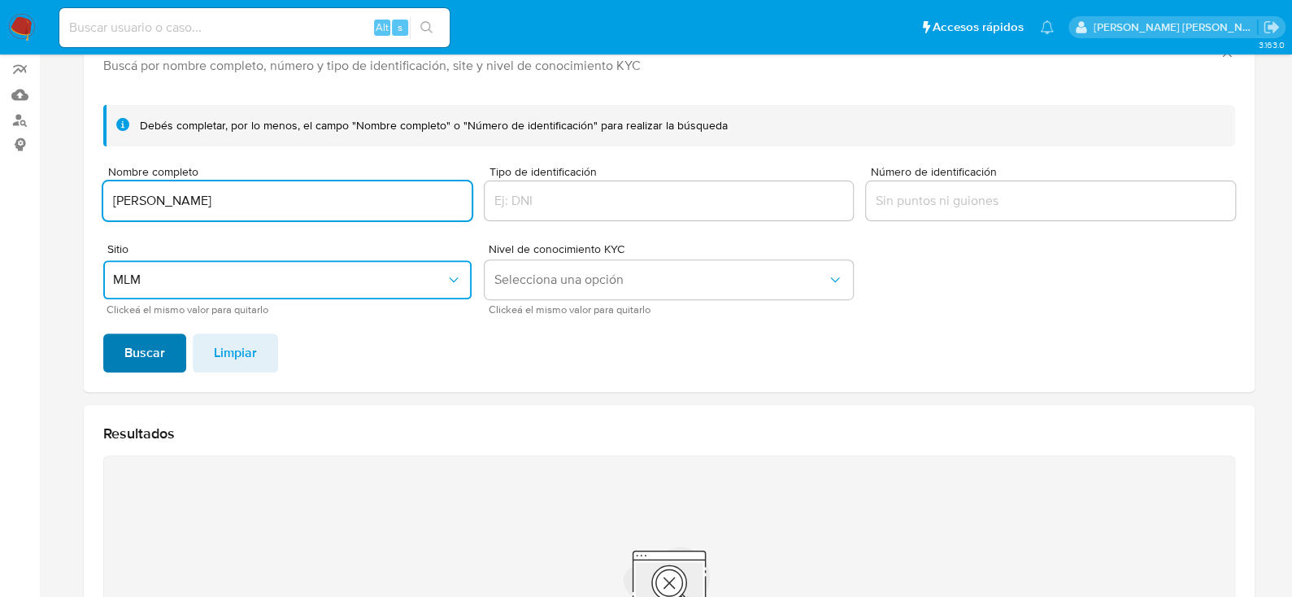
type input "LITSY FAJARDO MENDEZ"
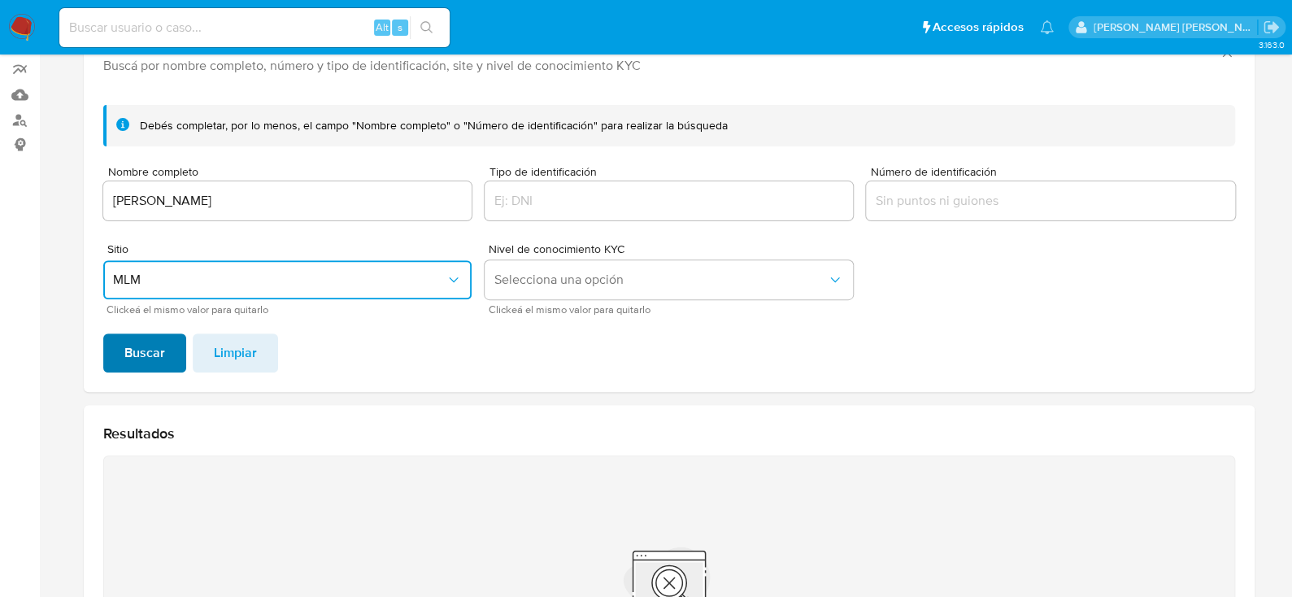
click at [131, 345] on span "Buscar" at bounding box center [144, 353] width 41 height 36
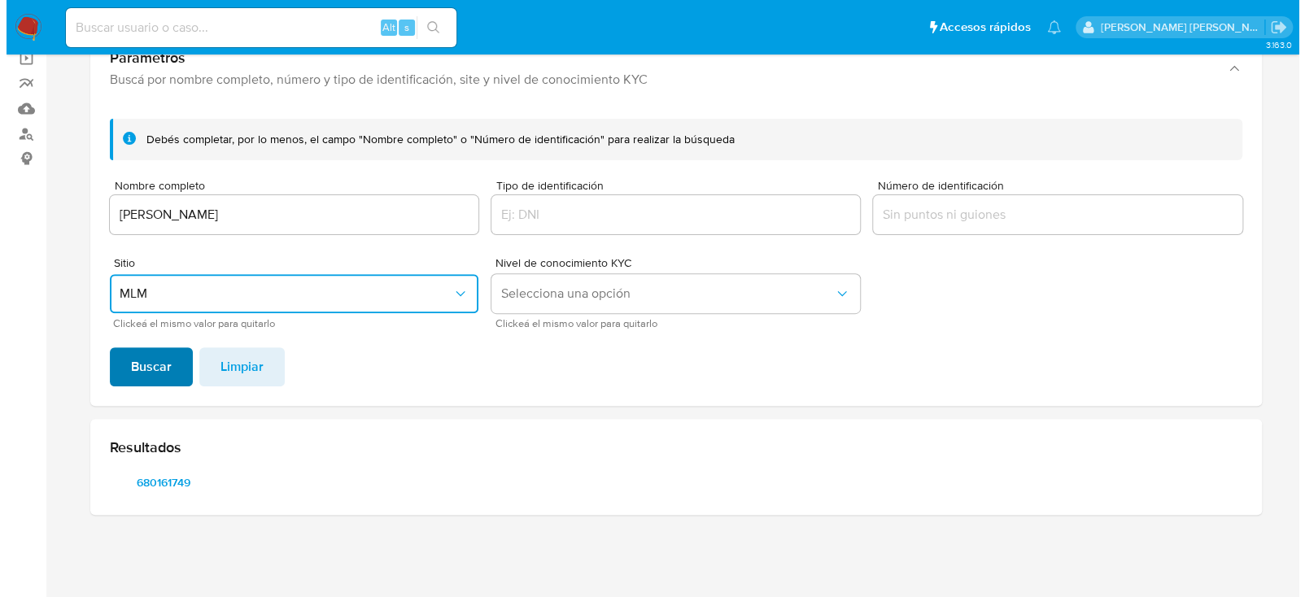
scroll to position [125, 0]
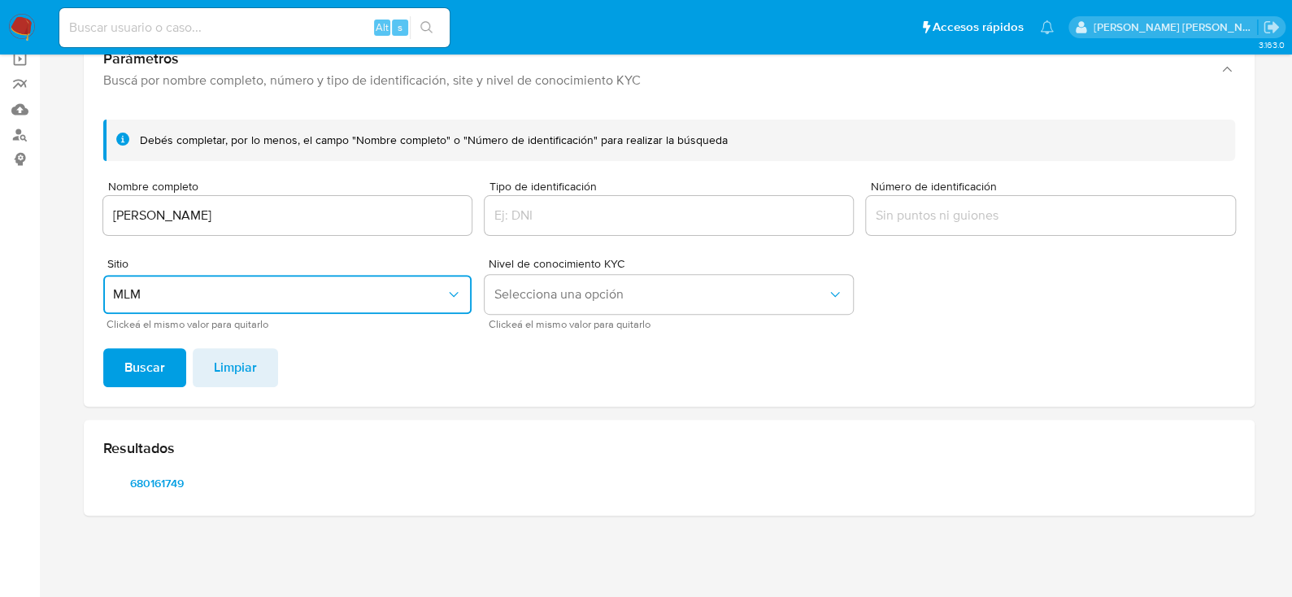
click at [281, 292] on span "MLM" at bounding box center [279, 294] width 333 height 16
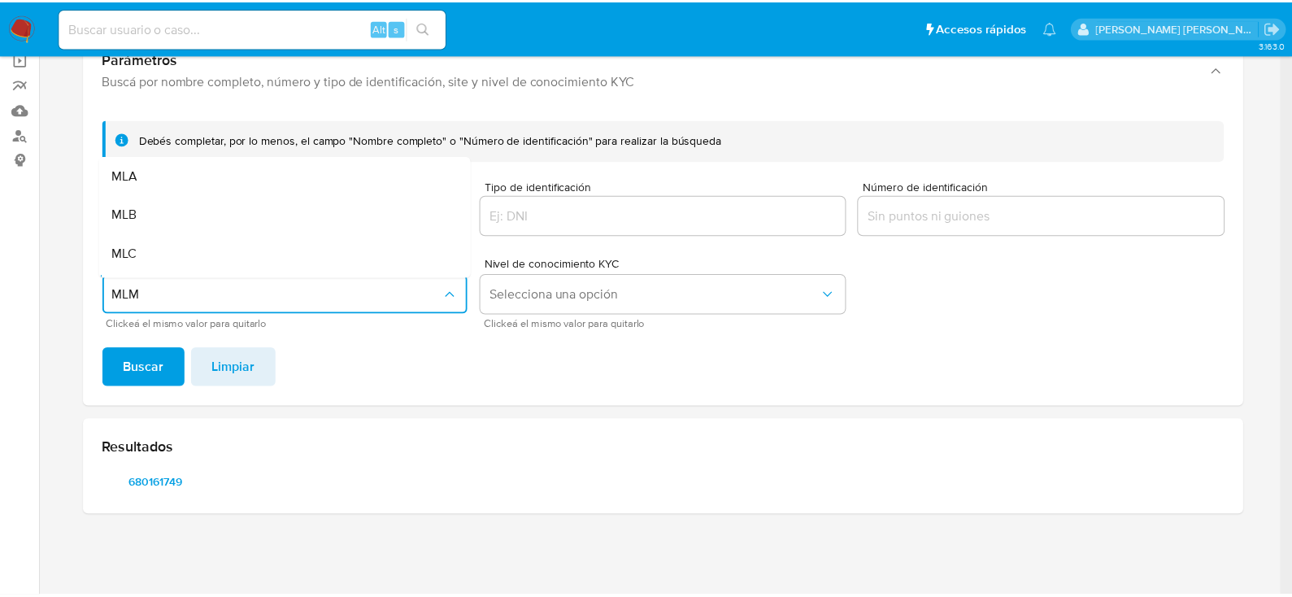
scroll to position [33, 0]
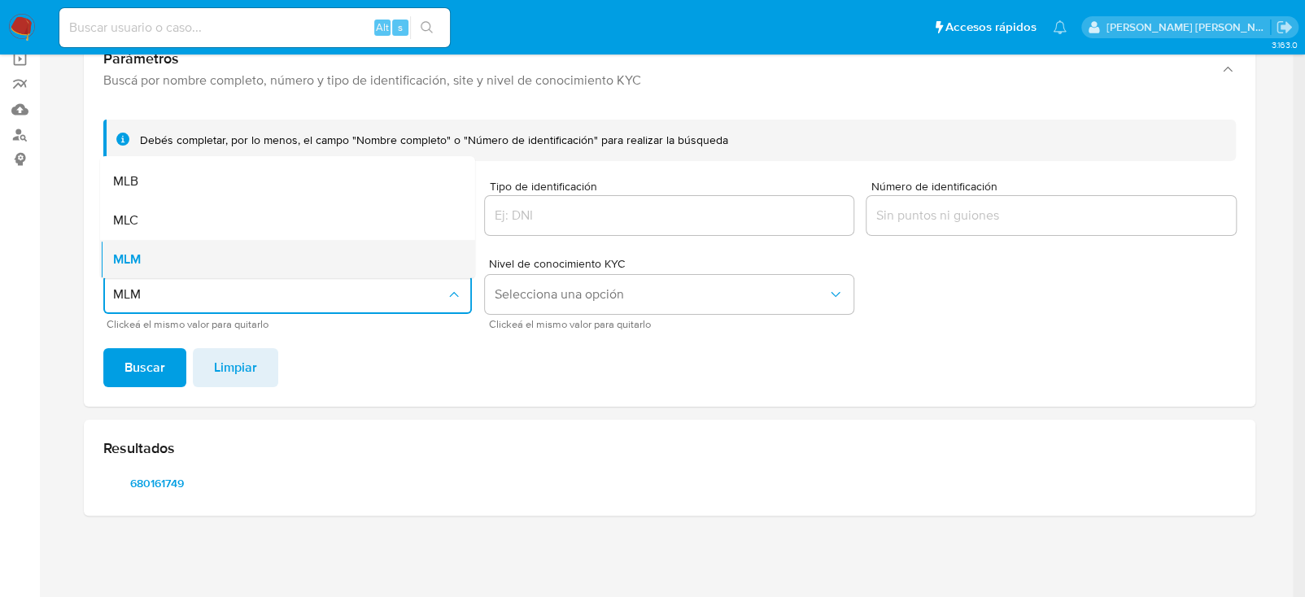
click at [146, 262] on div "MLM" at bounding box center [281, 259] width 339 height 39
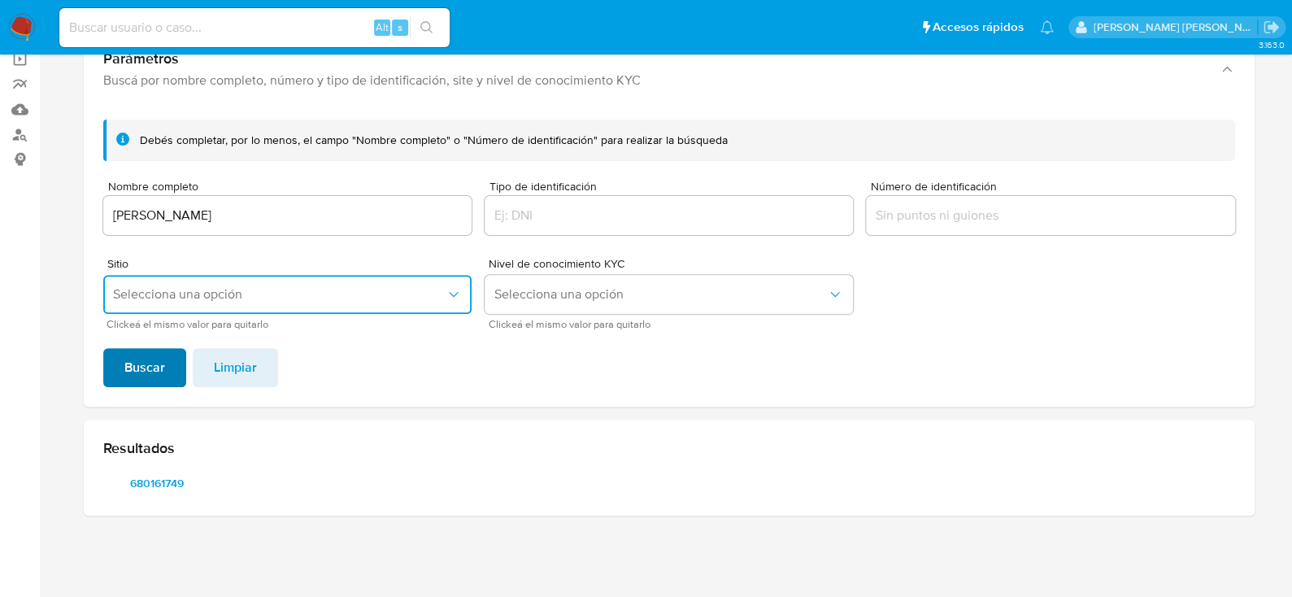
click at [143, 357] on span "Buscar" at bounding box center [144, 368] width 41 height 36
click at [153, 488] on span "680161749" at bounding box center [157, 483] width 85 height 23
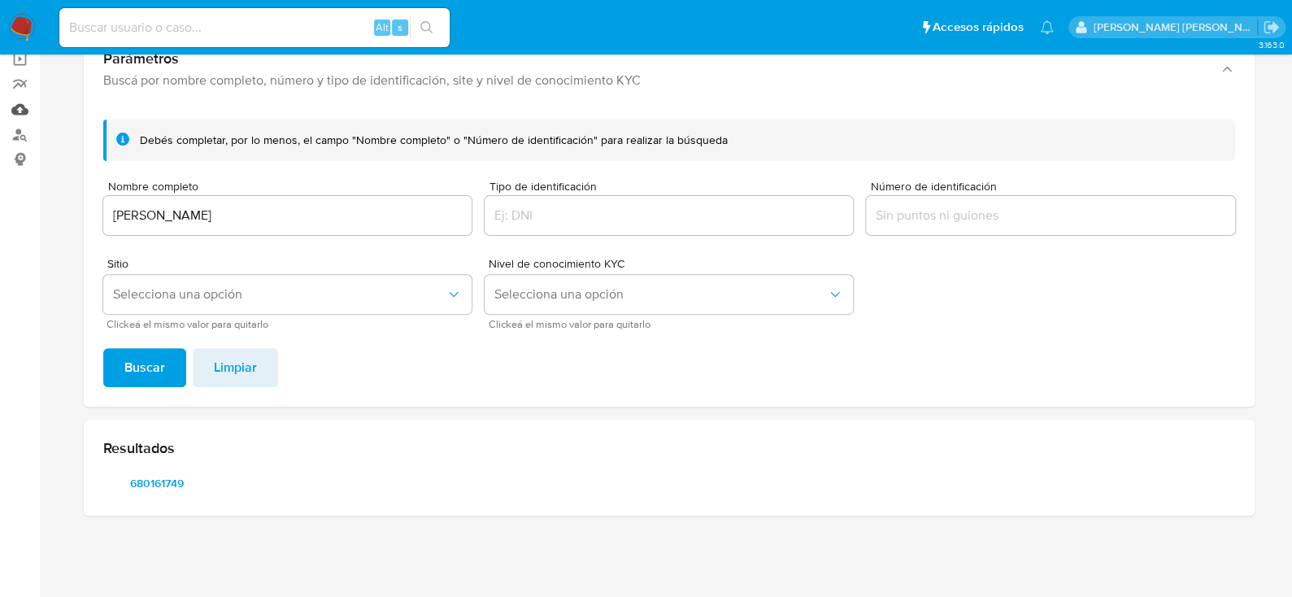
click at [20, 113] on link "Mulan" at bounding box center [97, 109] width 194 height 25
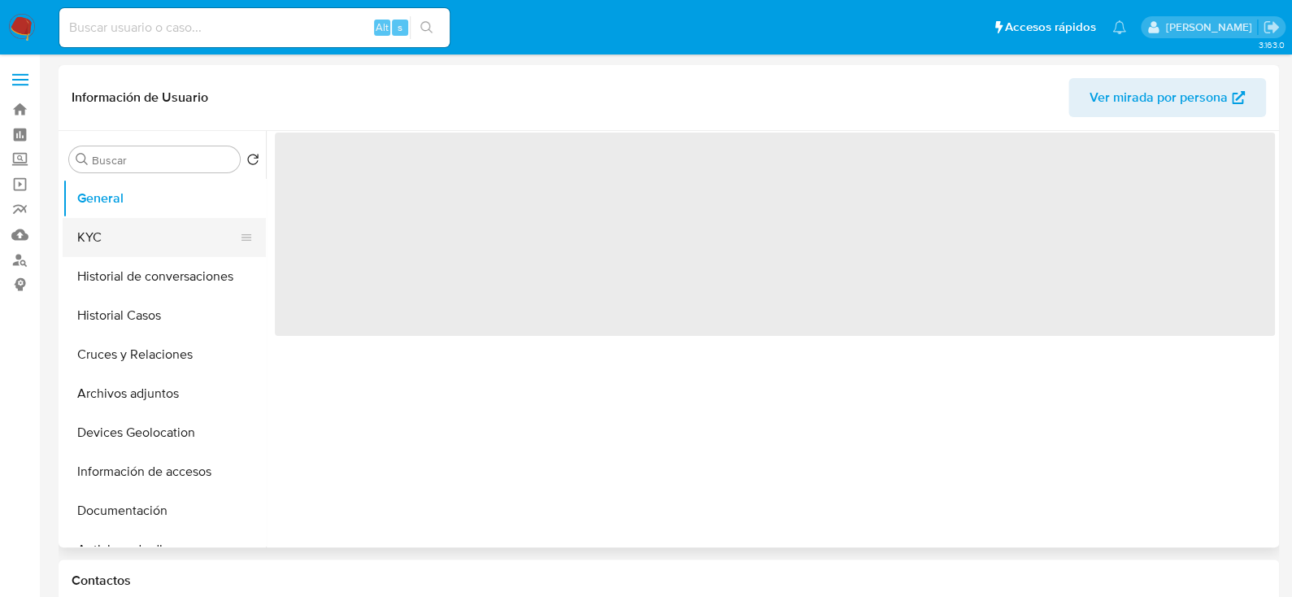
click at [102, 241] on button "KYC" at bounding box center [158, 237] width 190 height 39
select select "10"
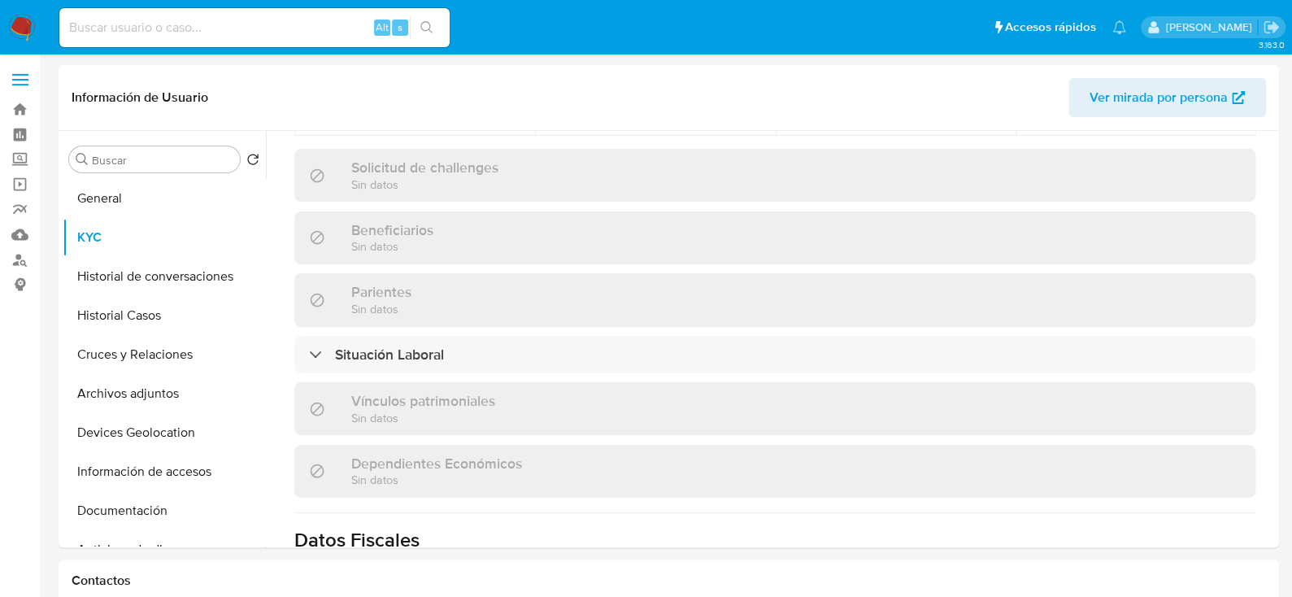
scroll to position [731, 0]
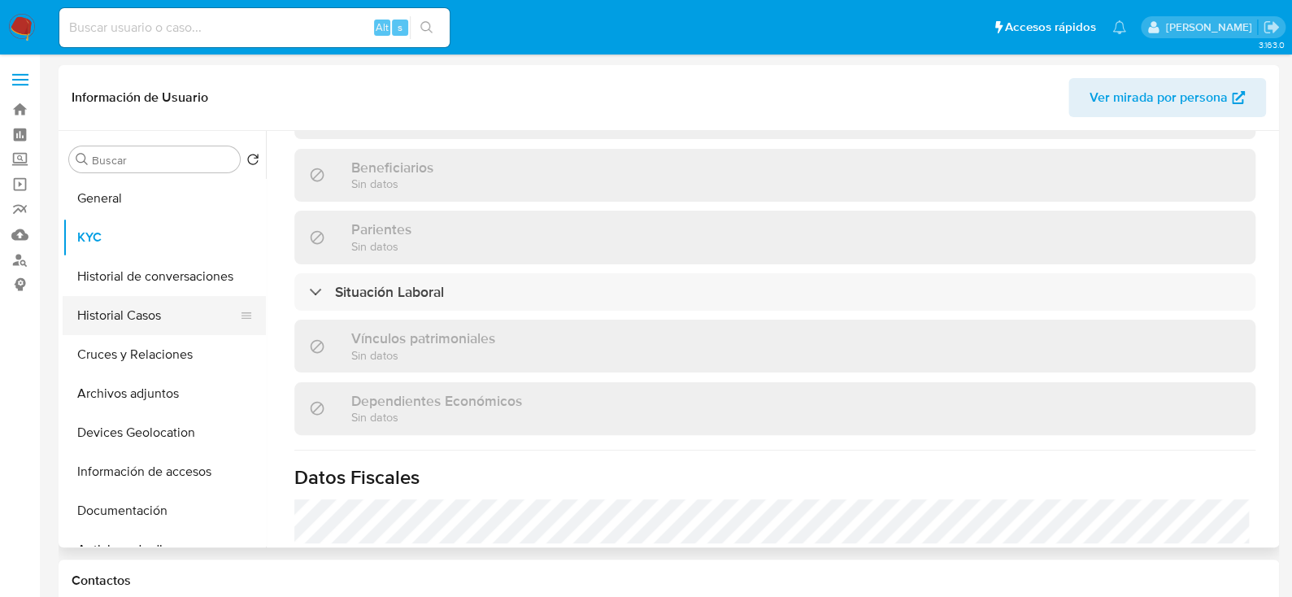
click at [146, 316] on button "Historial Casos" at bounding box center [158, 315] width 190 height 39
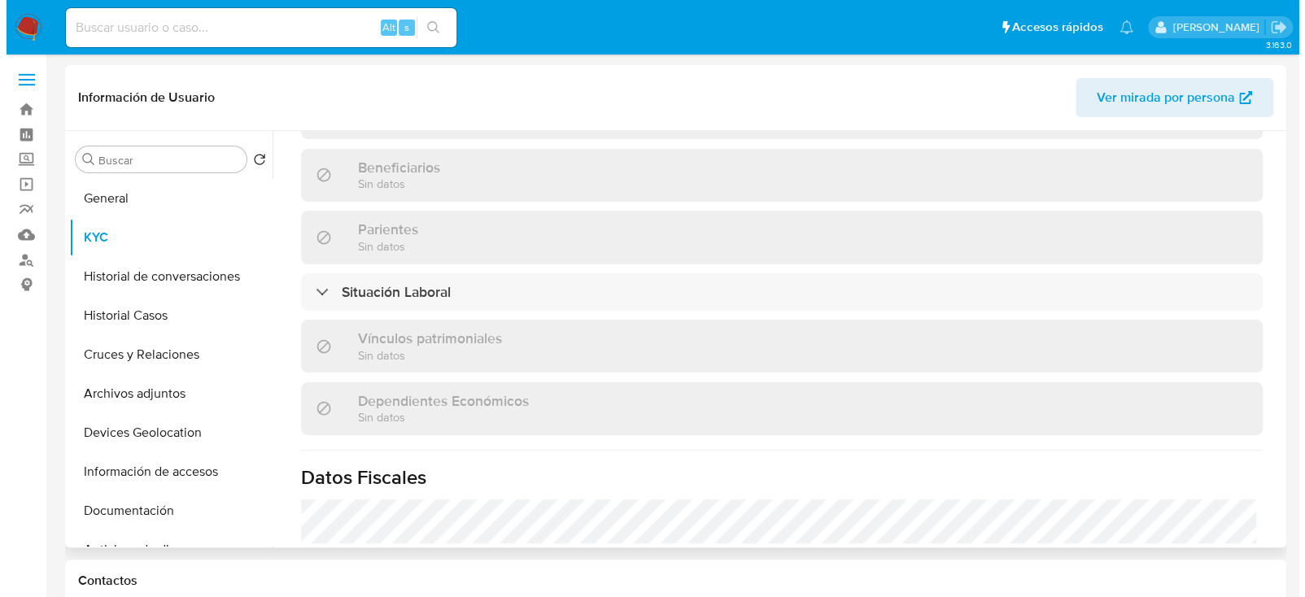
scroll to position [0, 0]
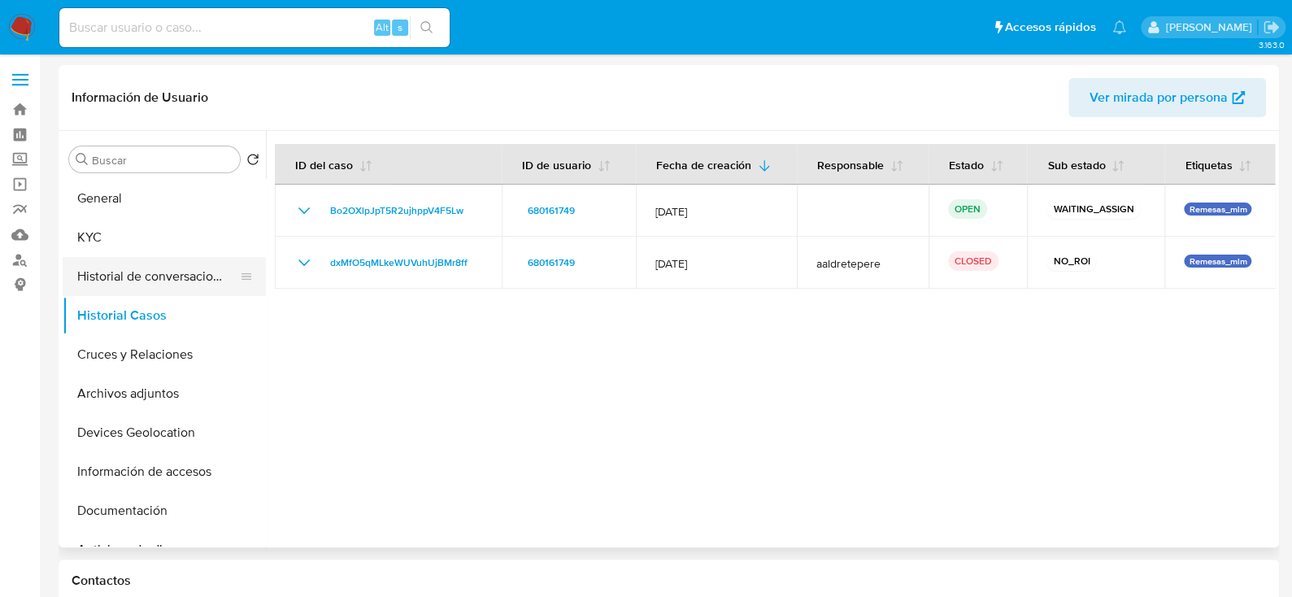
click at [143, 274] on button "Historial de conversaciones" at bounding box center [158, 276] width 190 height 39
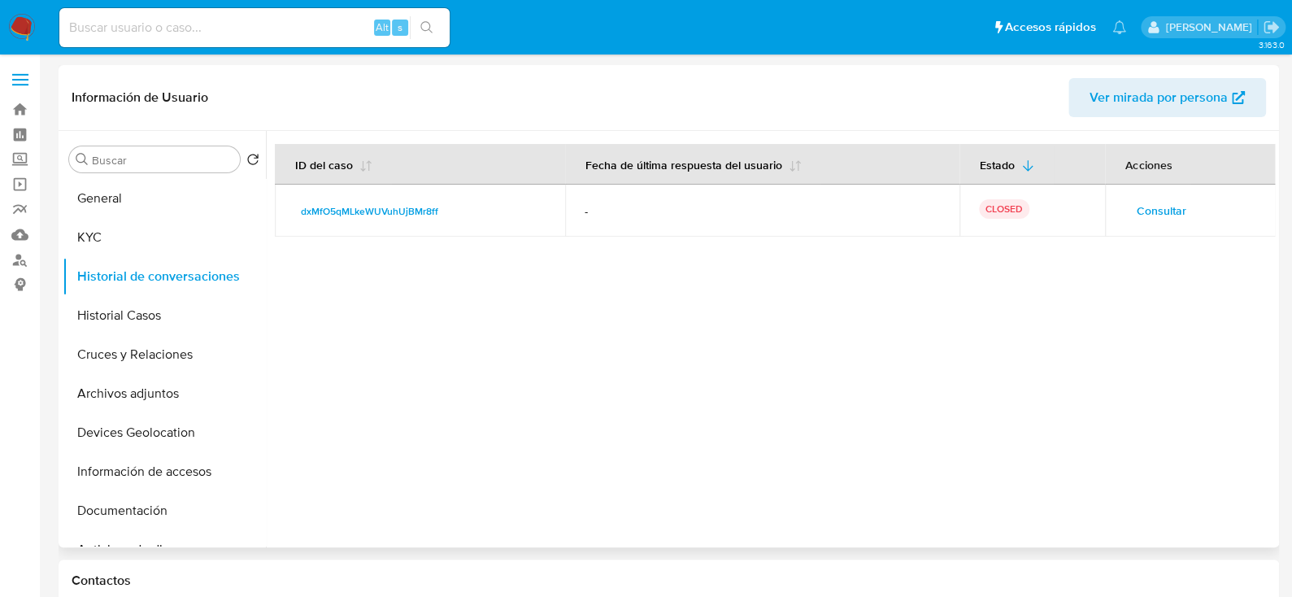
click at [1138, 209] on span "Consultar" at bounding box center [1161, 210] width 50 height 23
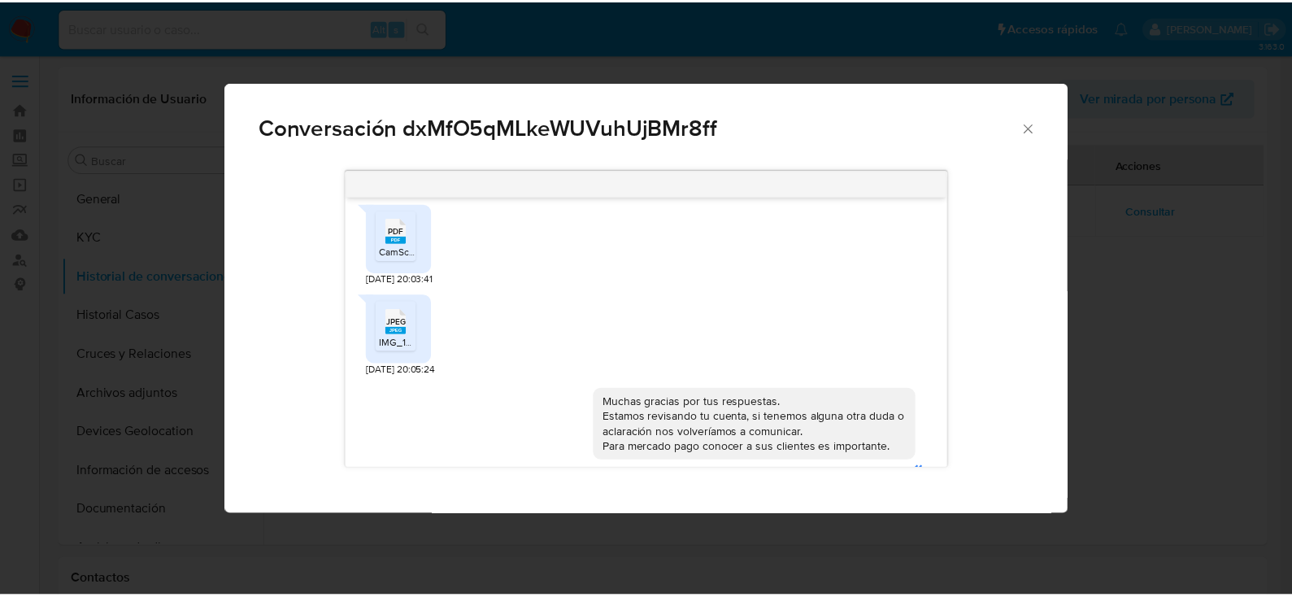
scroll to position [798, 0]
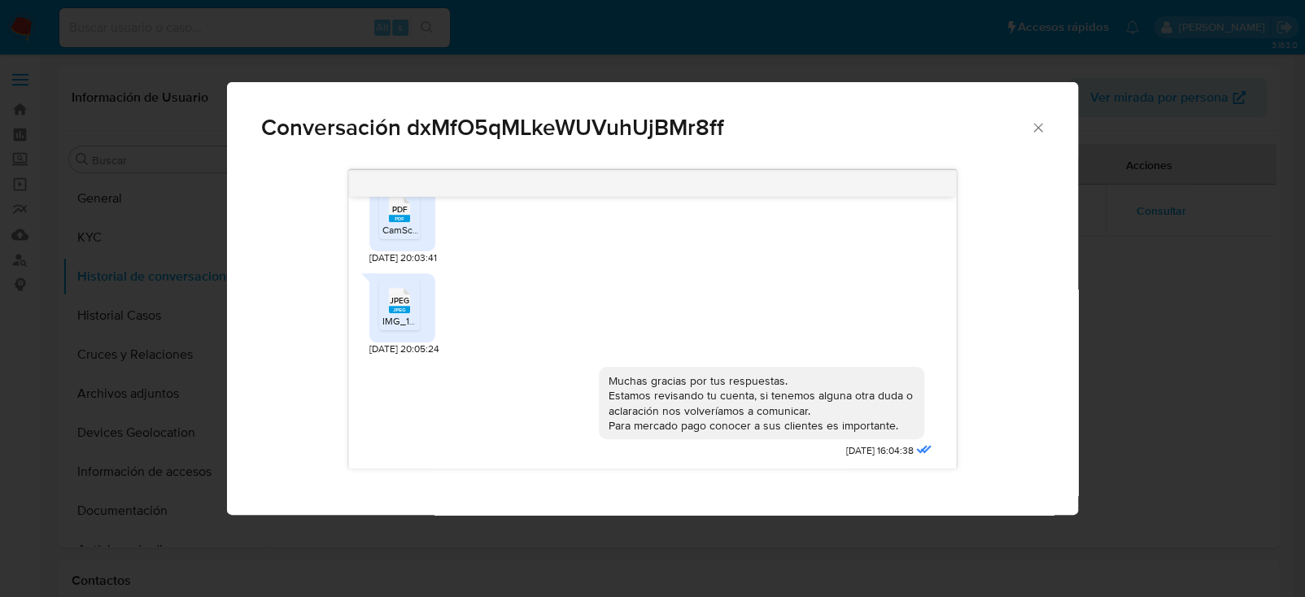
click at [397, 225] on span "CamScanner 11-12-2024 14.00.pdf" at bounding box center [446, 230] width 128 height 14
click at [1038, 129] on icon "Cerrar" at bounding box center [1037, 127] width 9 height 9
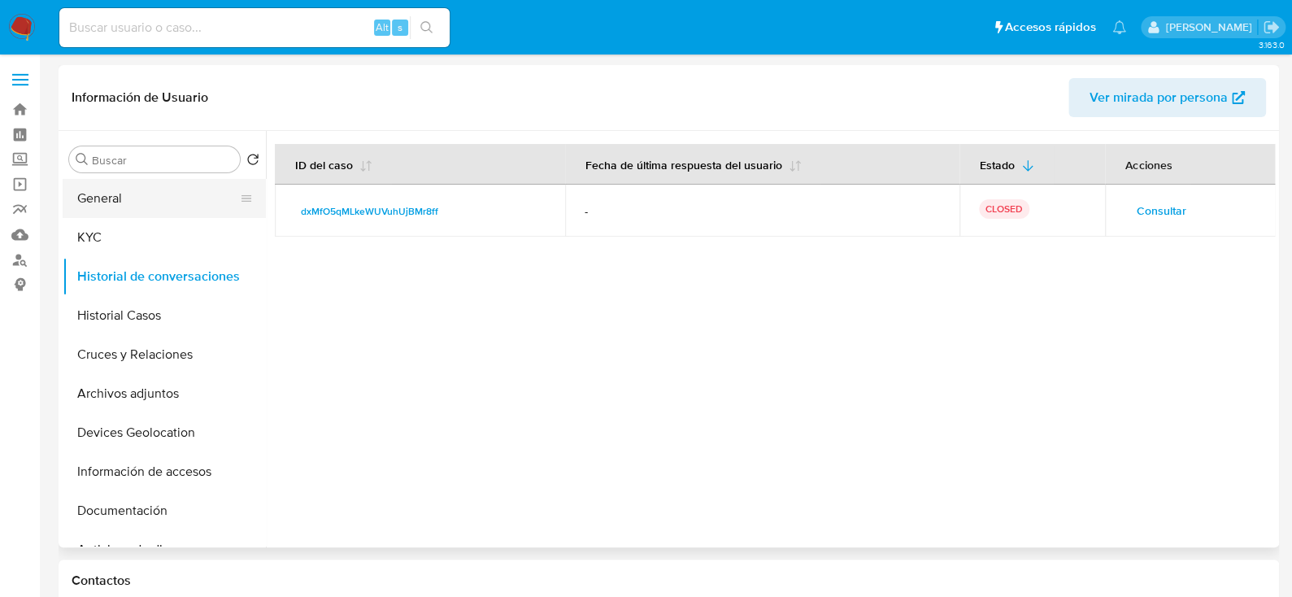
click at [122, 198] on button "General" at bounding box center [158, 198] width 190 height 39
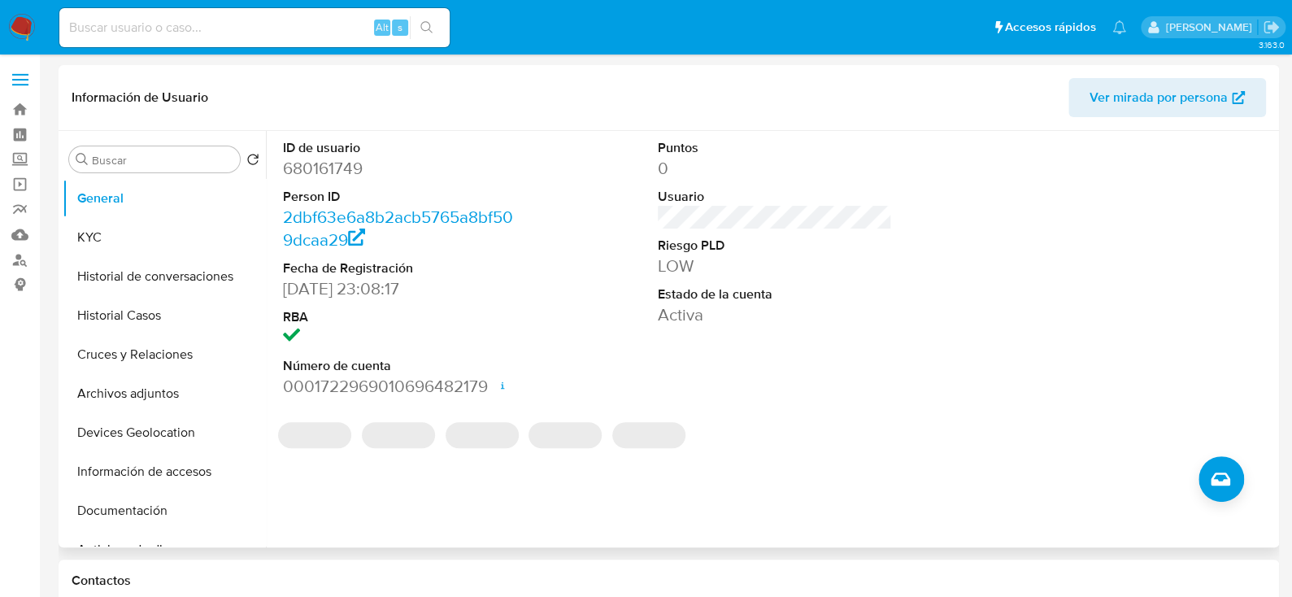
click at [320, 165] on dd "680161749" at bounding box center [400, 168] width 234 height 23
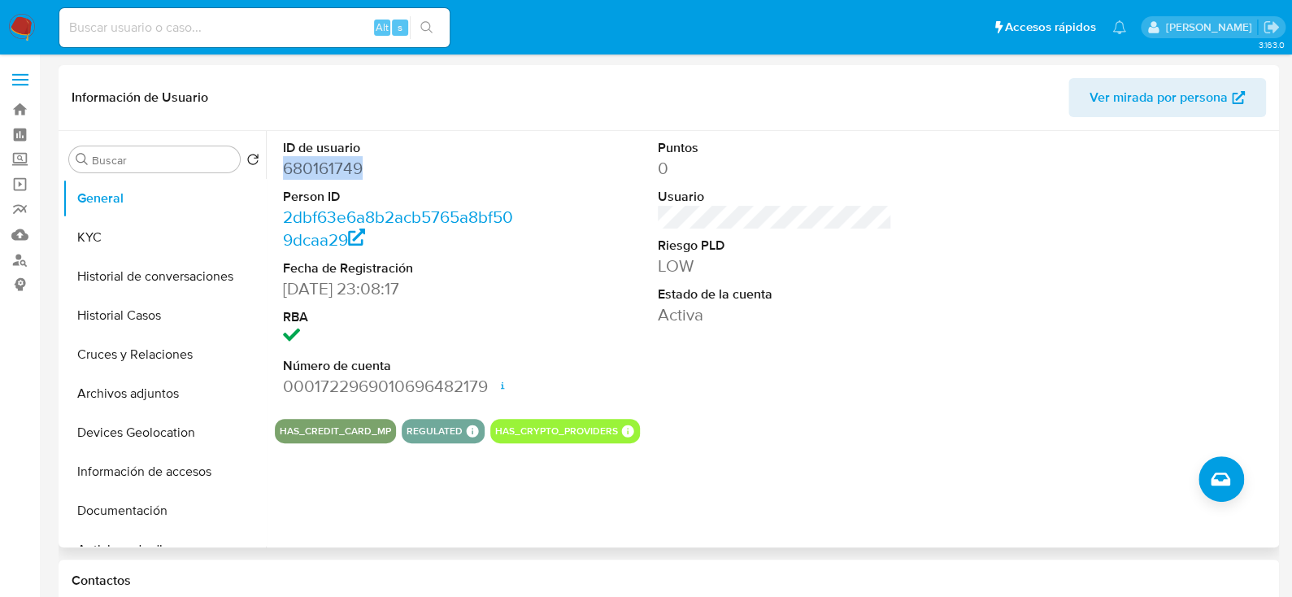
click at [320, 165] on dd "680161749" at bounding box center [400, 168] width 234 height 23
copy dd "680161749"
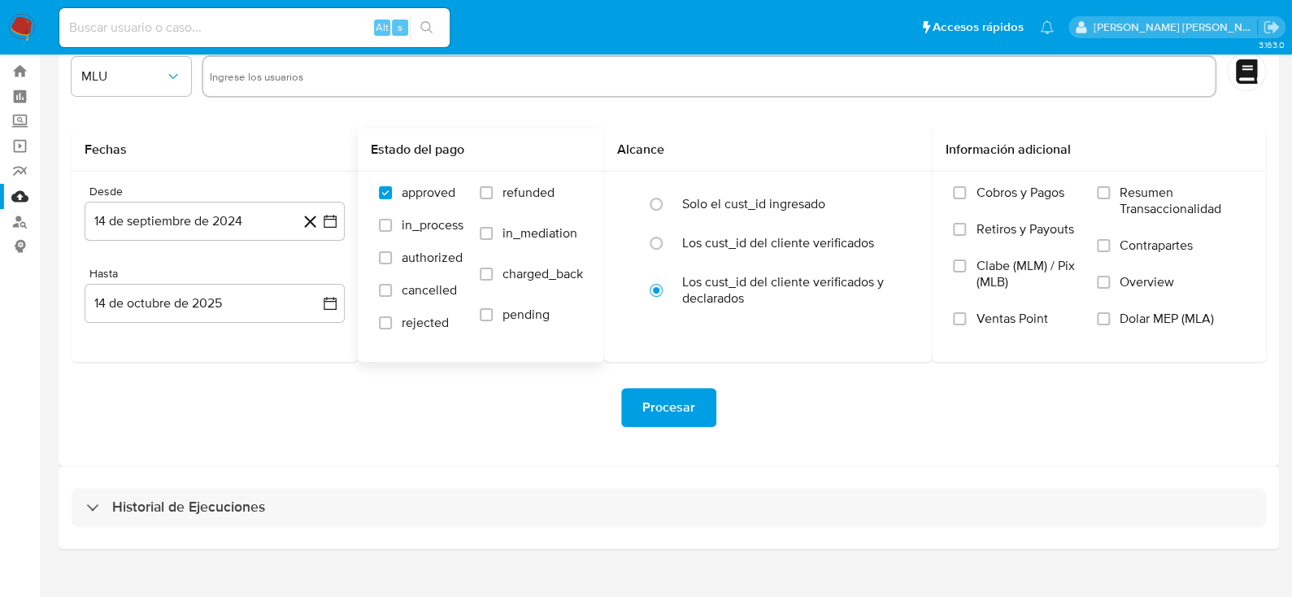
scroll to position [59, 0]
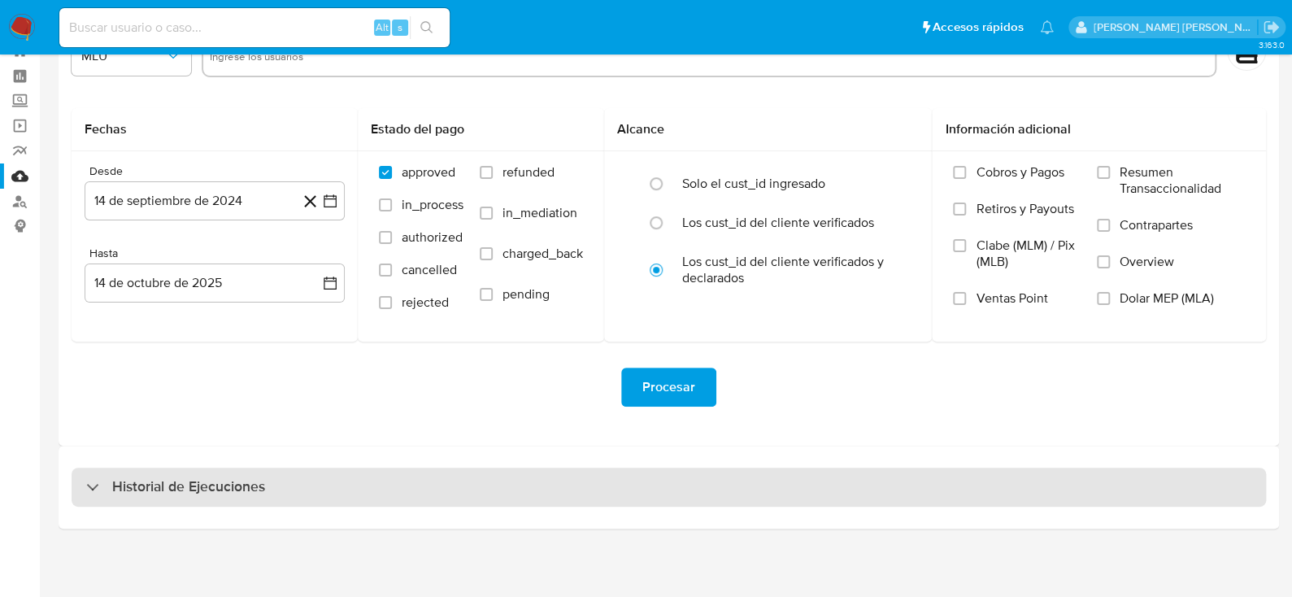
click at [129, 474] on div "Historial de Ejecuciones" at bounding box center [669, 487] width 1195 height 39
select select "10"
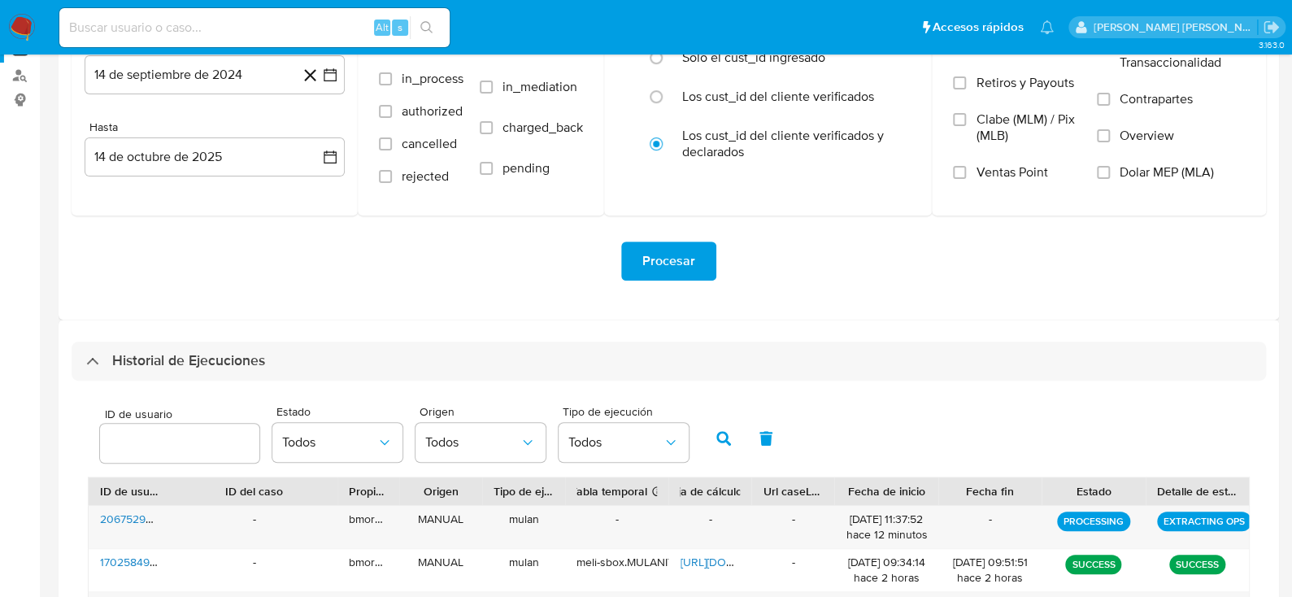
scroll to position [384, 0]
